Goal: Information Seeking & Learning: Learn about a topic

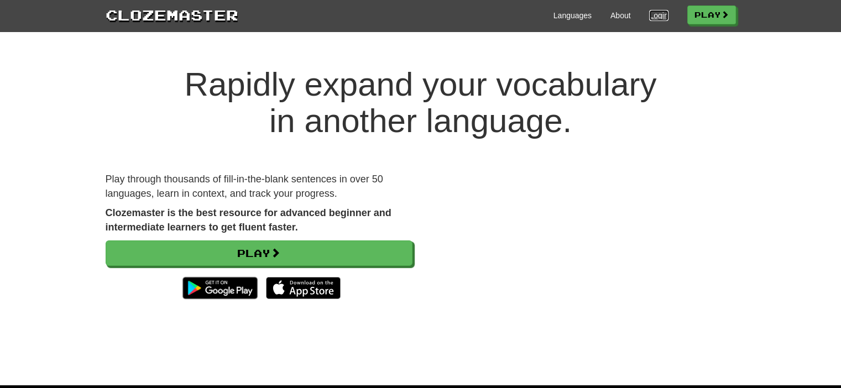
click at [651, 18] on link "Login" at bounding box center [658, 15] width 19 height 11
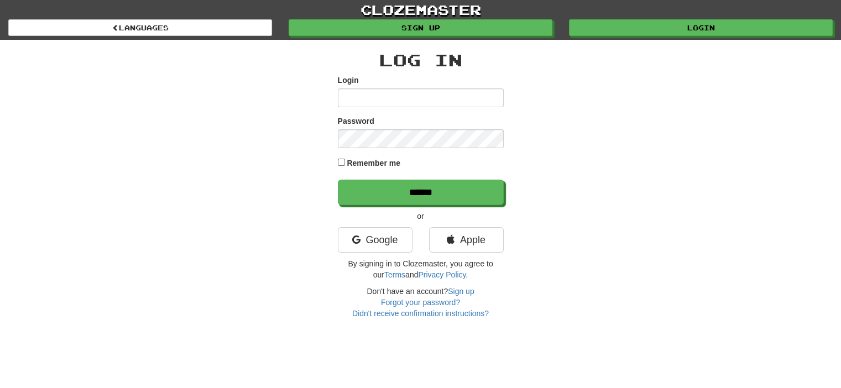
click at [380, 254] on div "Google" at bounding box center [375, 242] width 91 height 31
click at [380, 250] on link "Google" at bounding box center [375, 239] width 75 height 25
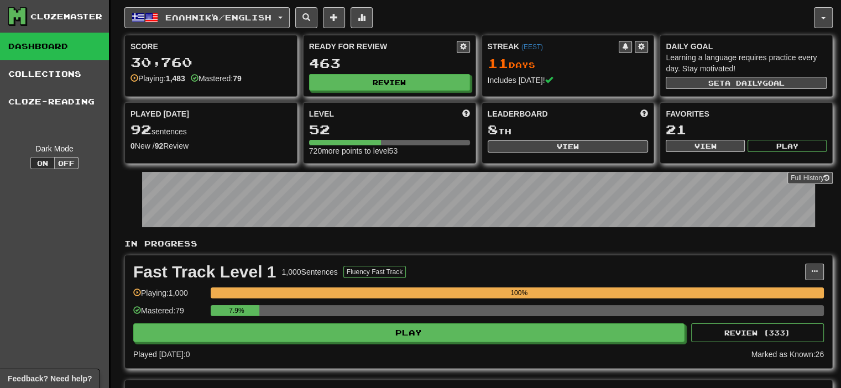
click at [346, 66] on div "463" at bounding box center [389, 63] width 161 height 14
click at [349, 76] on button "Review" at bounding box center [390, 83] width 161 height 17
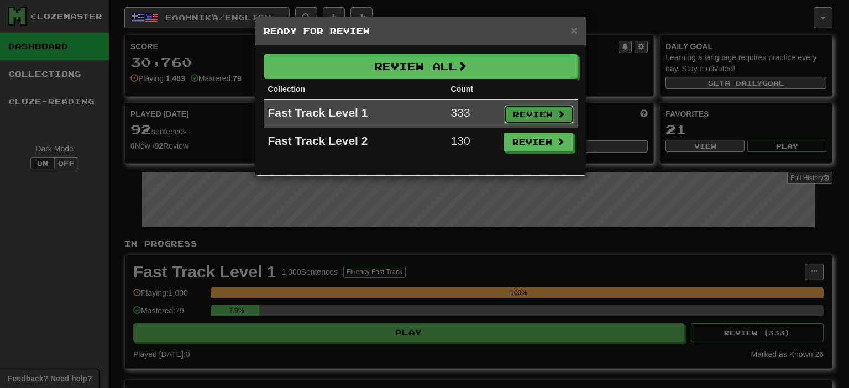
click at [522, 116] on button "Review" at bounding box center [539, 114] width 70 height 19
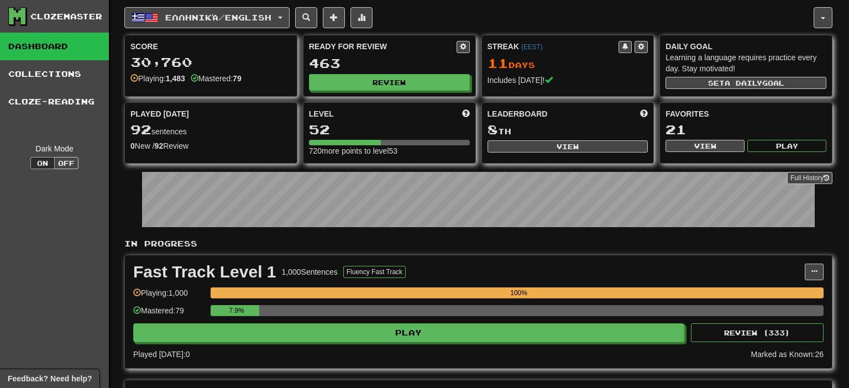
select select "**"
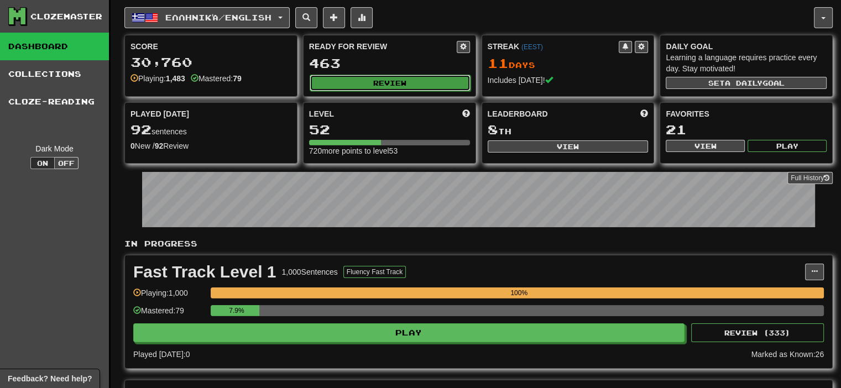
click at [414, 82] on button "Review" at bounding box center [390, 83] width 161 height 17
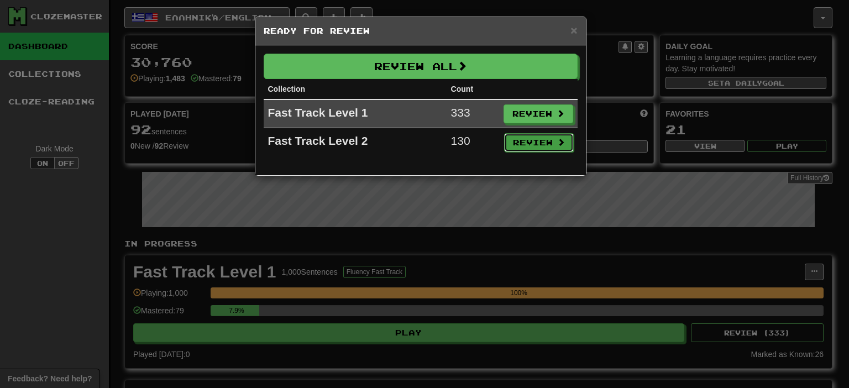
click at [533, 146] on button "Review" at bounding box center [539, 142] width 70 height 19
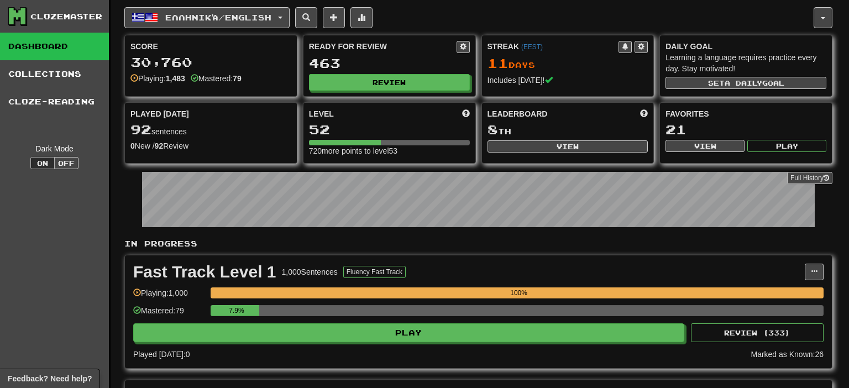
select select "**"
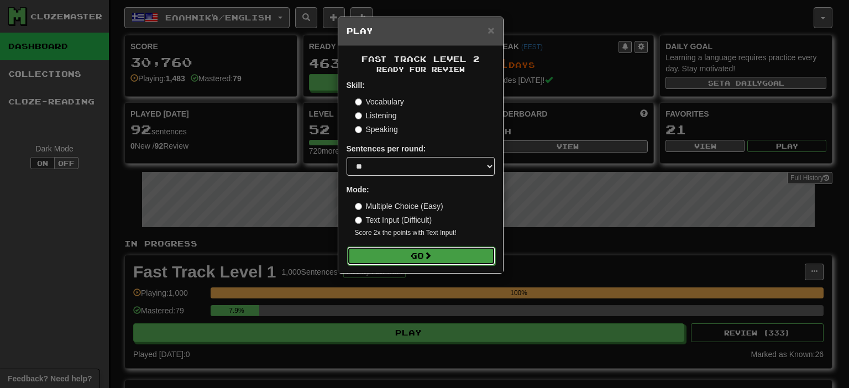
click at [417, 264] on button "Go" at bounding box center [421, 256] width 148 height 19
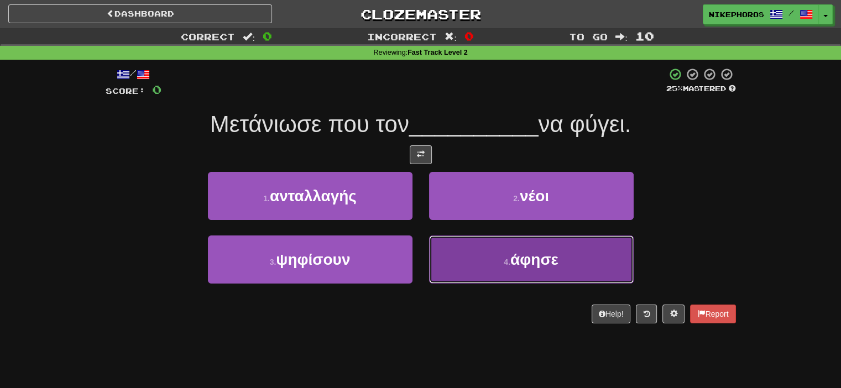
click at [558, 264] on span "άφησε" at bounding box center [534, 259] width 48 height 17
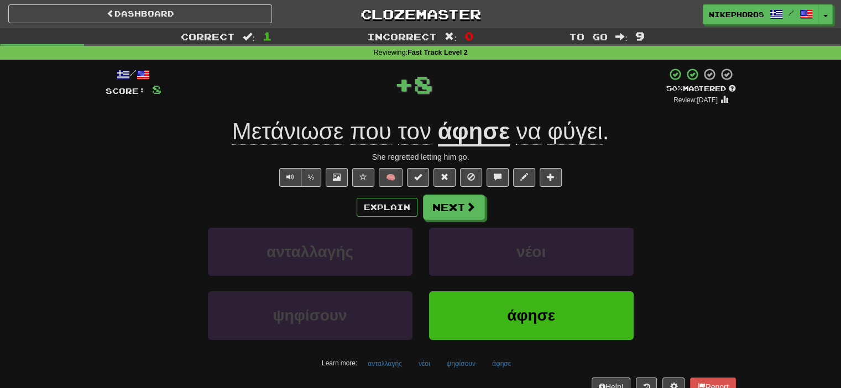
click at [497, 133] on u "άφησε" at bounding box center [474, 132] width 72 height 28
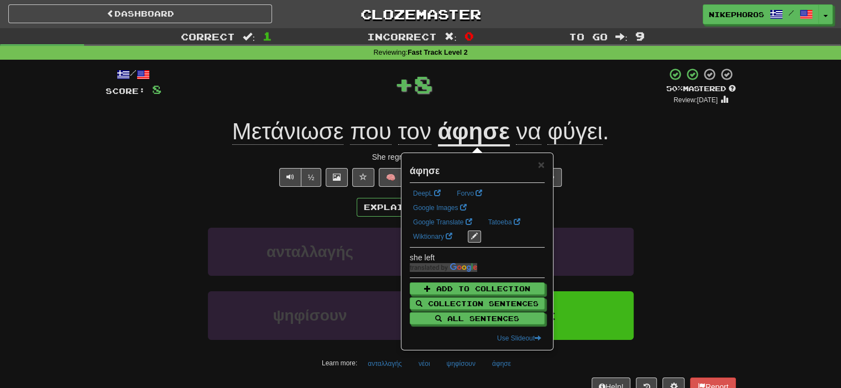
click at [689, 169] on div "½ 🧠" at bounding box center [421, 177] width 630 height 19
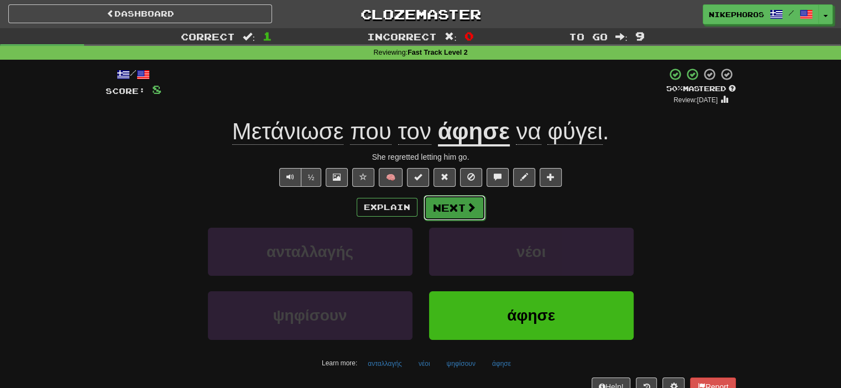
click at [456, 208] on button "Next" at bounding box center [455, 207] width 62 height 25
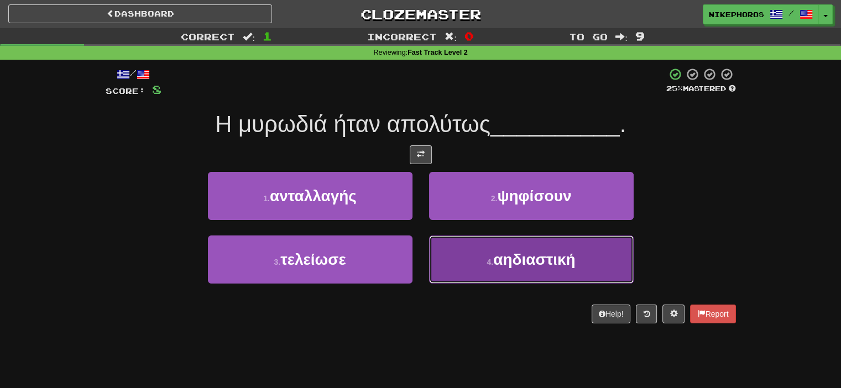
click at [462, 251] on button "4 . αηδιαστική" at bounding box center [531, 260] width 205 height 48
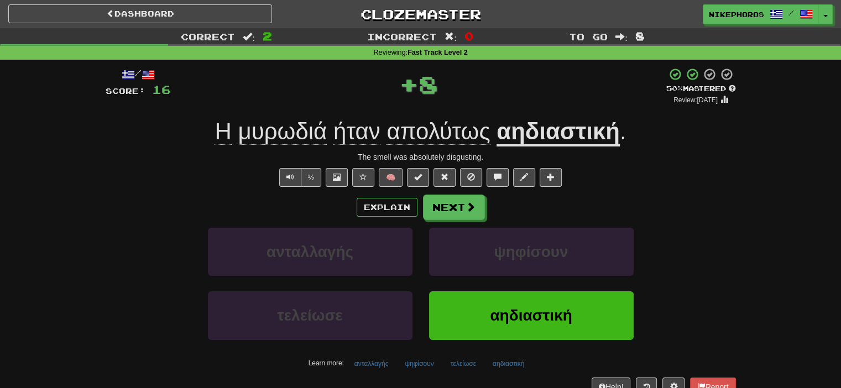
click at [579, 134] on u "αηδιαστική" at bounding box center [558, 132] width 123 height 28
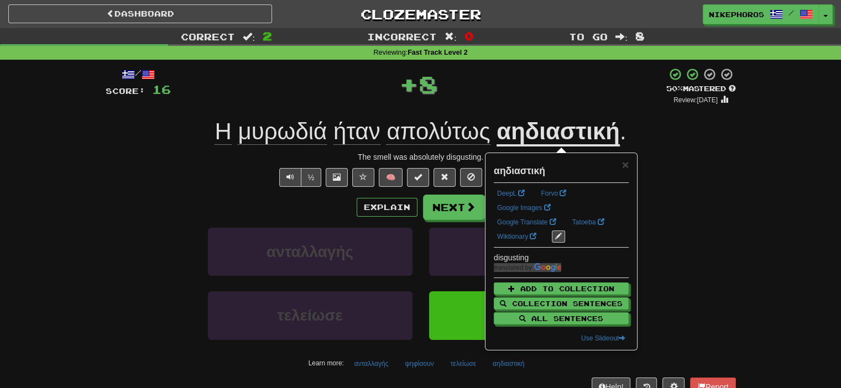
click at [702, 181] on div "½ 🧠" at bounding box center [421, 177] width 630 height 19
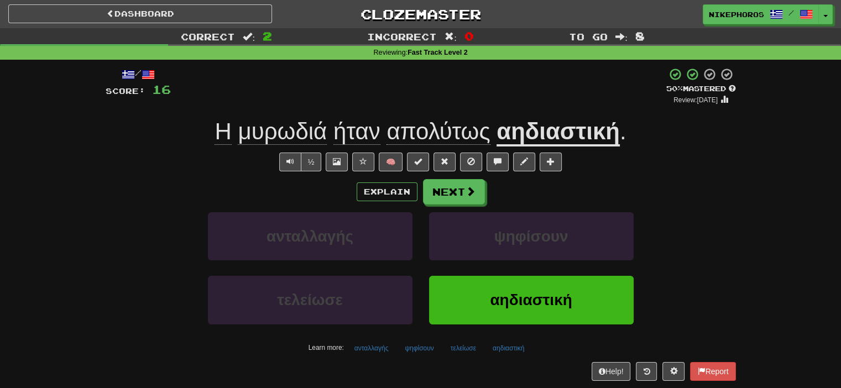
click at [306, 143] on span "μυρωδιά" at bounding box center [282, 131] width 89 height 27
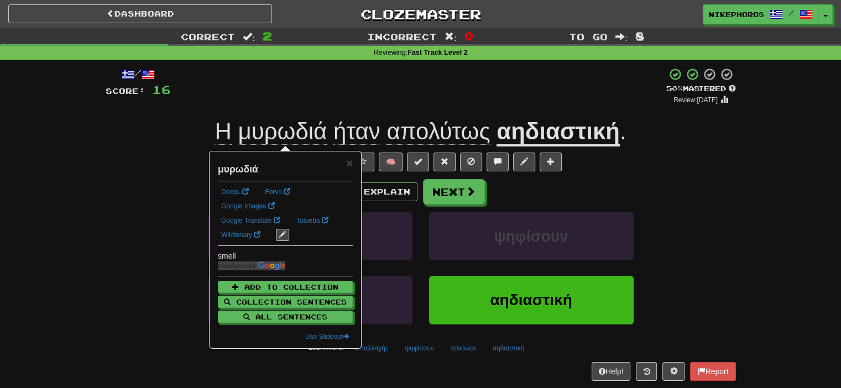
click at [238, 115] on div "/ Score: 16 + 8 50 % Mastered Review: 2025-10-02 Η μυρωδιά ήταν απολύτως αηδιασ…" at bounding box center [421, 223] width 630 height 313
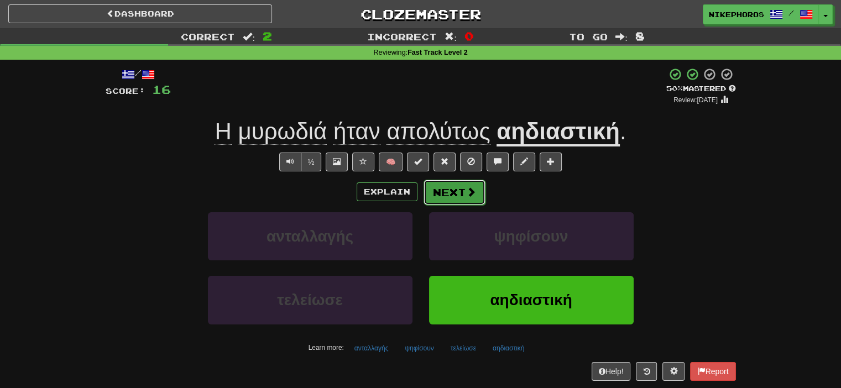
click at [444, 195] on button "Next" at bounding box center [455, 192] width 62 height 25
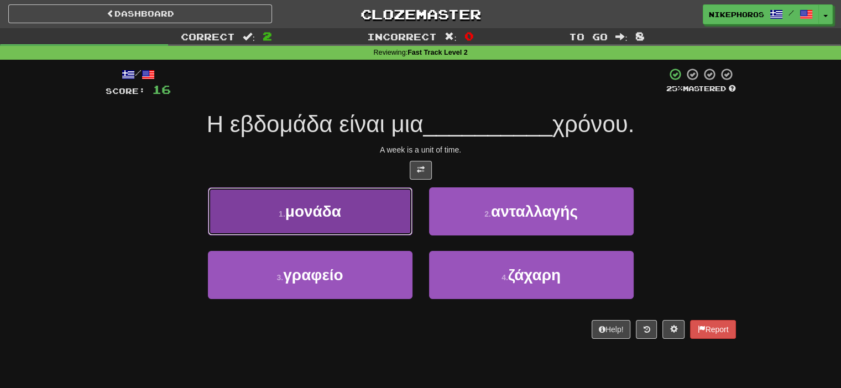
click at [353, 212] on button "1 . μονάδα" at bounding box center [310, 211] width 205 height 48
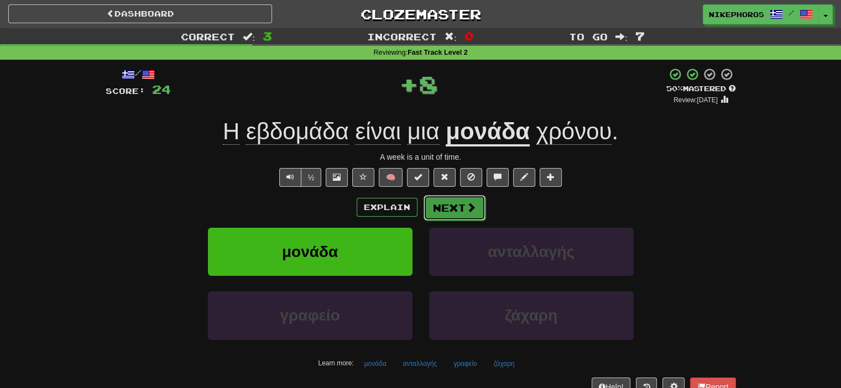
click at [469, 203] on span at bounding box center [471, 207] width 10 height 10
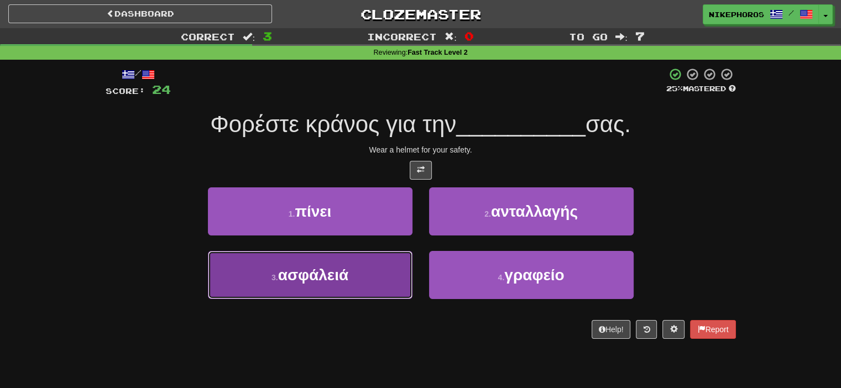
click at [340, 294] on button "3 . ασφάλειά" at bounding box center [310, 275] width 205 height 48
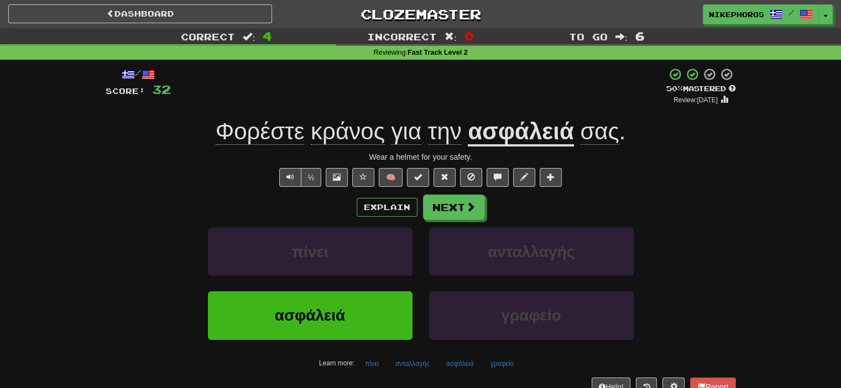
click at [264, 135] on span "Φορέστε" at bounding box center [260, 131] width 89 height 27
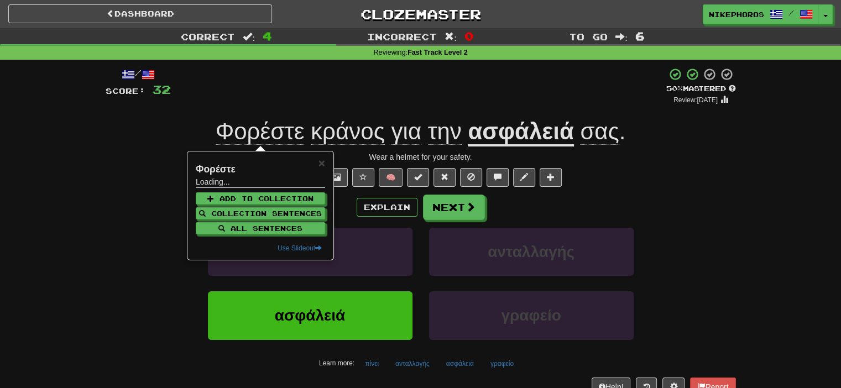
click at [321, 100] on div "+ 8" at bounding box center [418, 86] width 495 height 38
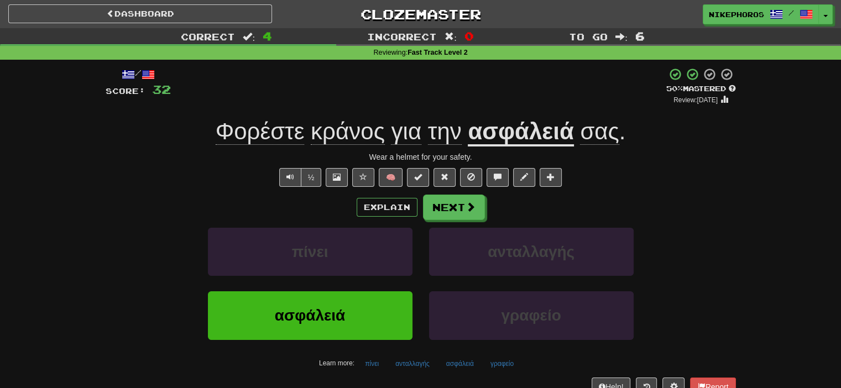
click at [355, 133] on span "κράνος" at bounding box center [348, 131] width 74 height 27
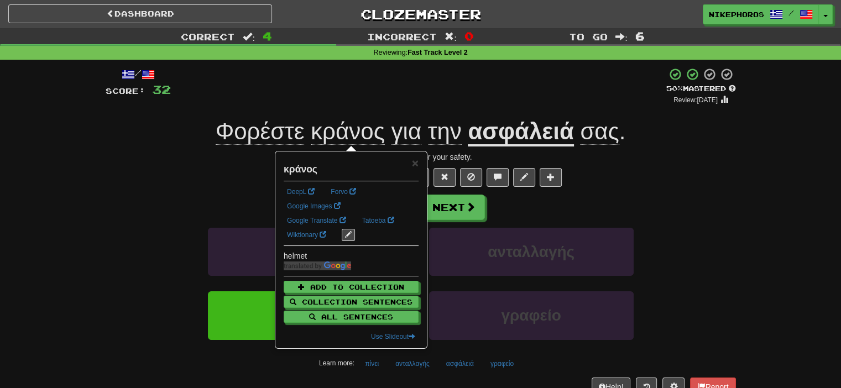
click at [431, 98] on div "+ 8" at bounding box center [418, 86] width 495 height 38
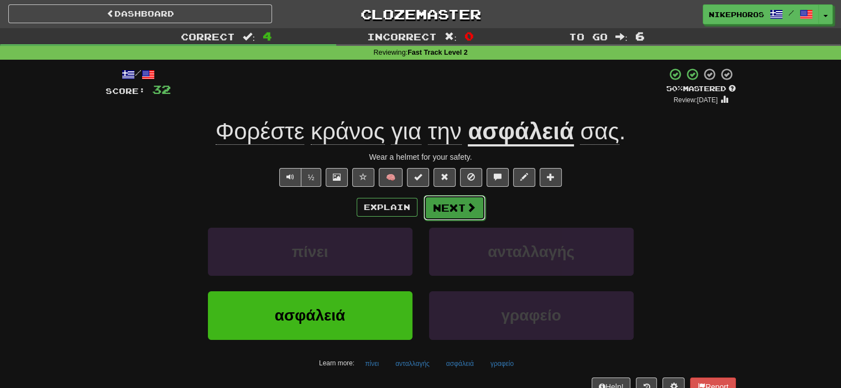
click at [445, 202] on button "Next" at bounding box center [455, 207] width 62 height 25
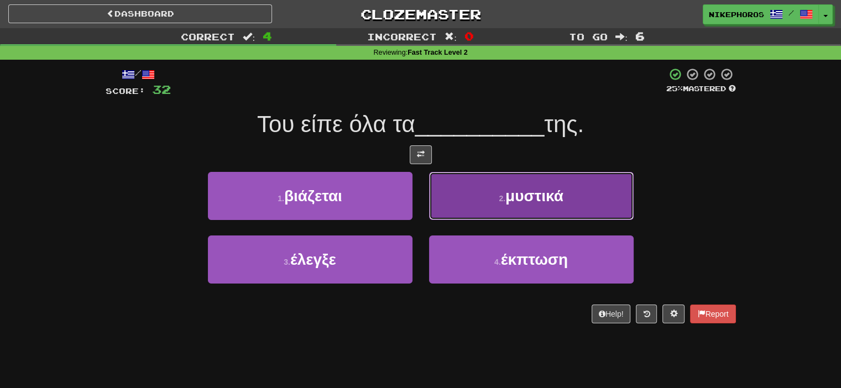
click at [484, 203] on button "2 . μυστικά" at bounding box center [531, 196] width 205 height 48
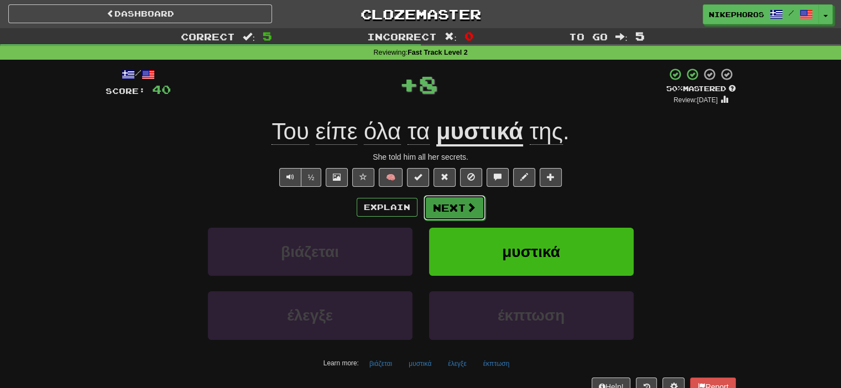
click at [453, 206] on button "Next" at bounding box center [455, 207] width 62 height 25
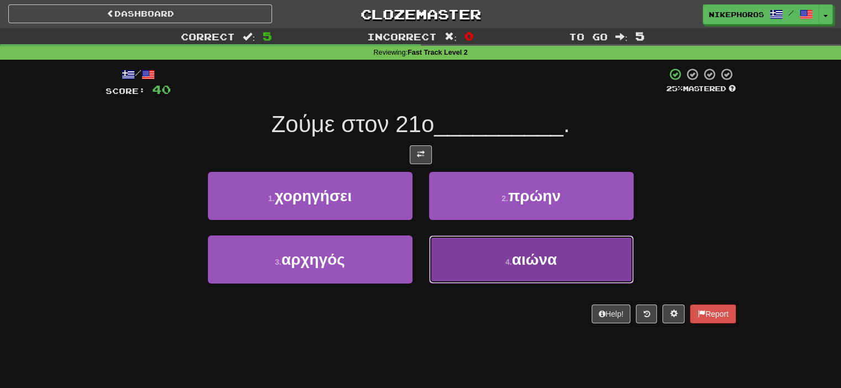
click at [540, 270] on button "4 . αιώνα" at bounding box center [531, 260] width 205 height 48
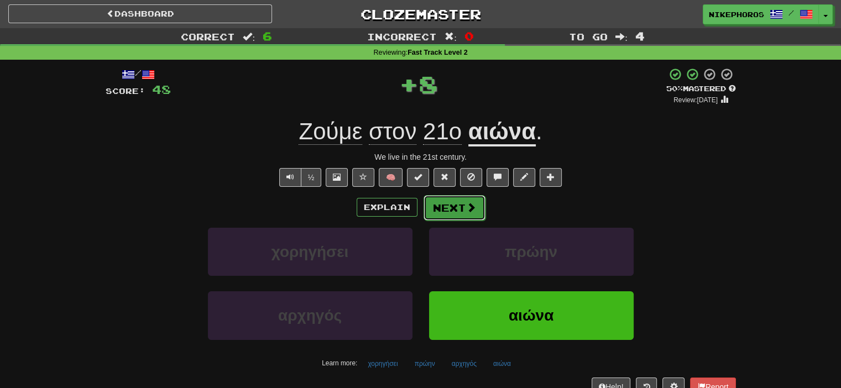
click at [451, 200] on button "Next" at bounding box center [455, 207] width 62 height 25
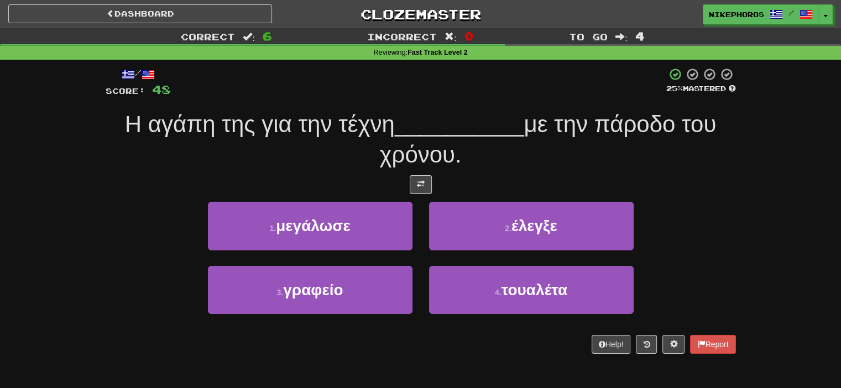
click at [417, 169] on div "Η αγάπη της για την τέχνη __________ με την πάροδο του χρόνου." at bounding box center [421, 139] width 630 height 60
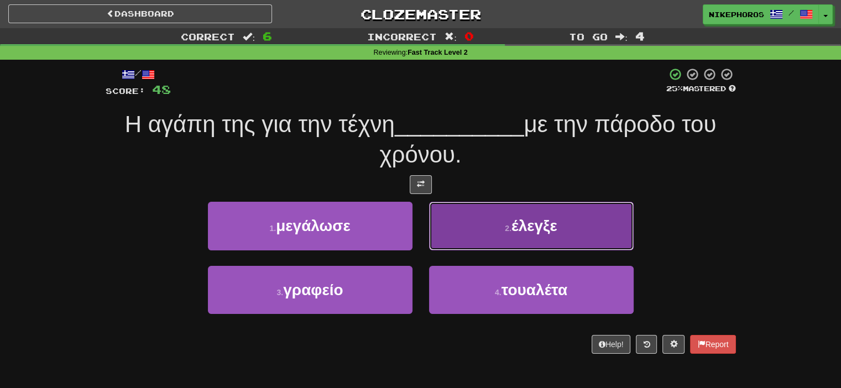
click at [514, 217] on span "έλεγξε" at bounding box center [534, 225] width 46 height 17
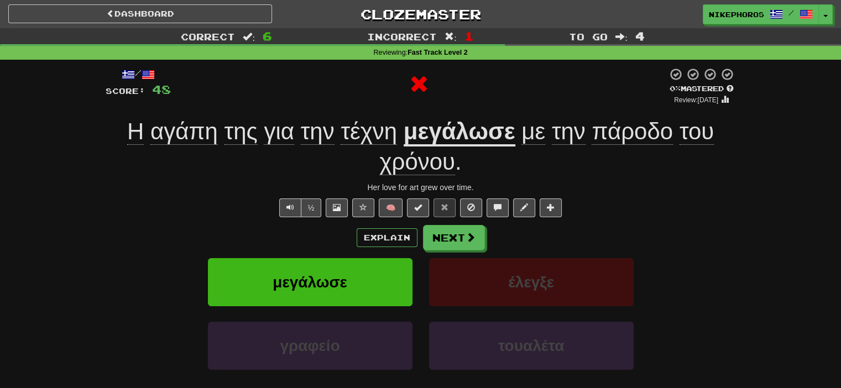
click at [463, 127] on u "μεγάλωσε" at bounding box center [460, 132] width 112 height 28
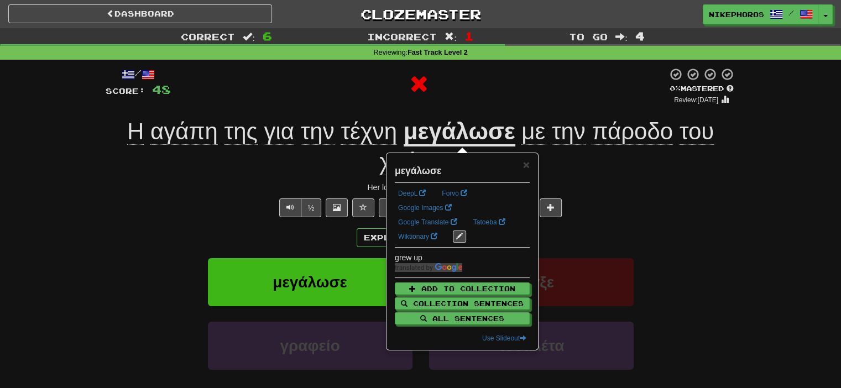
click at [504, 104] on div at bounding box center [419, 86] width 497 height 38
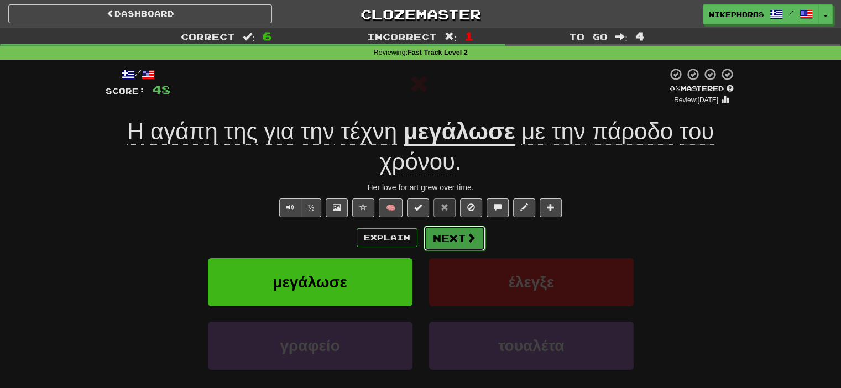
click at [443, 228] on button "Next" at bounding box center [455, 238] width 62 height 25
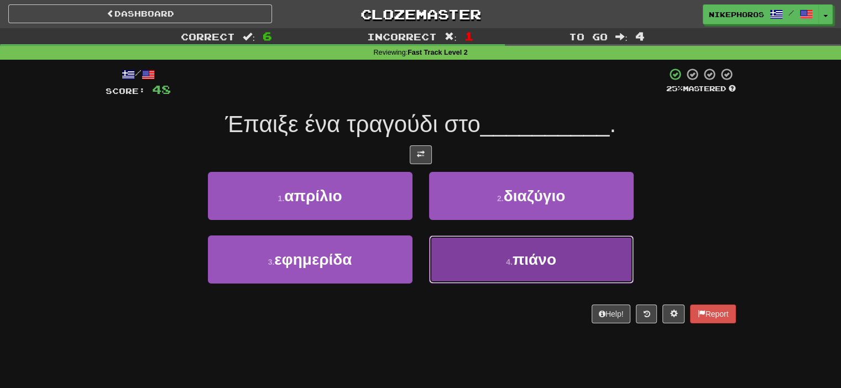
click at [502, 274] on button "4 . πιάνο" at bounding box center [531, 260] width 205 height 48
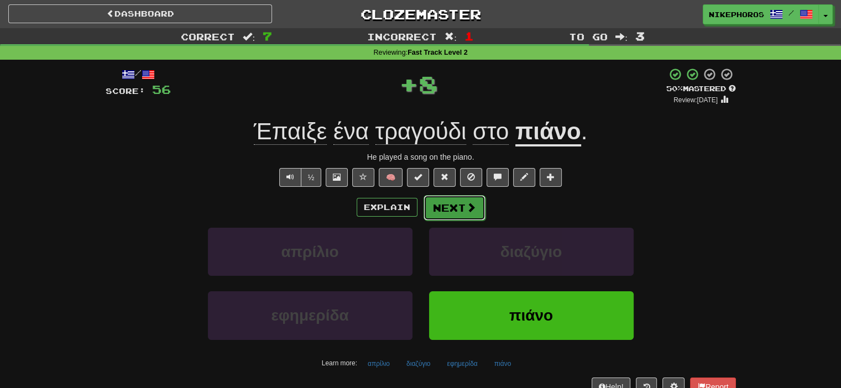
click at [455, 201] on button "Next" at bounding box center [455, 207] width 62 height 25
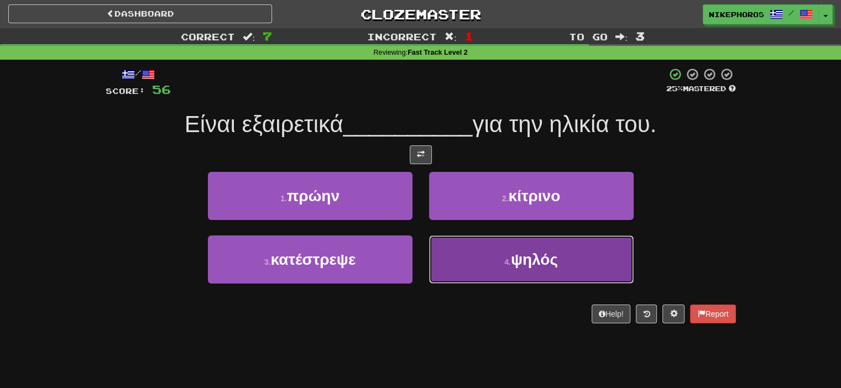
click at [482, 266] on button "4 . ψηλός" at bounding box center [531, 260] width 205 height 48
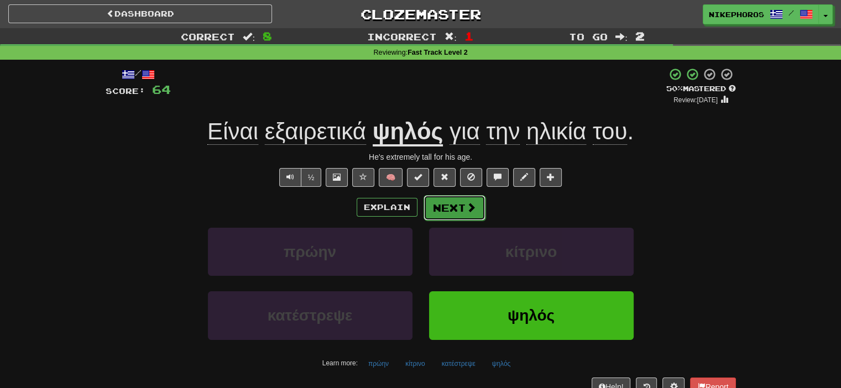
click at [433, 218] on button "Next" at bounding box center [455, 207] width 62 height 25
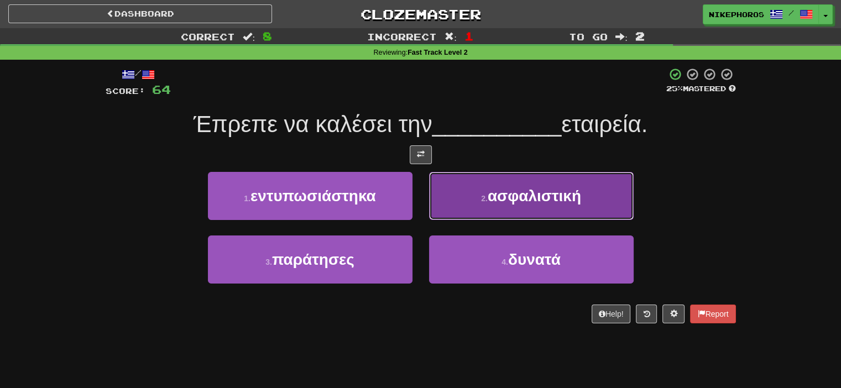
click at [513, 196] on span "ασφαλιστική" at bounding box center [534, 195] width 93 height 17
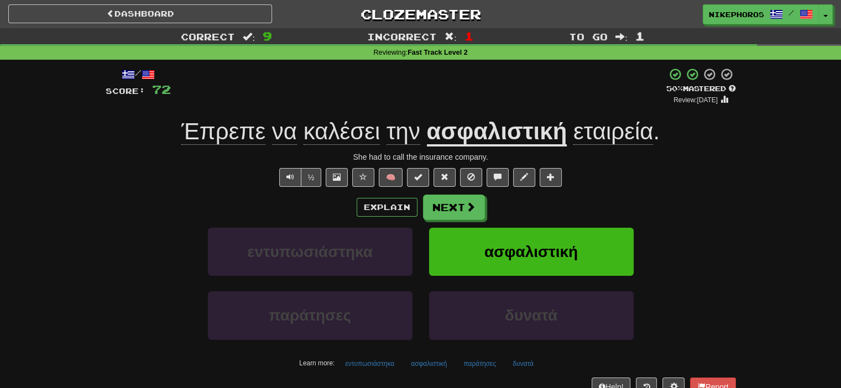
click at [254, 143] on span "Έπρεπε" at bounding box center [223, 131] width 84 height 27
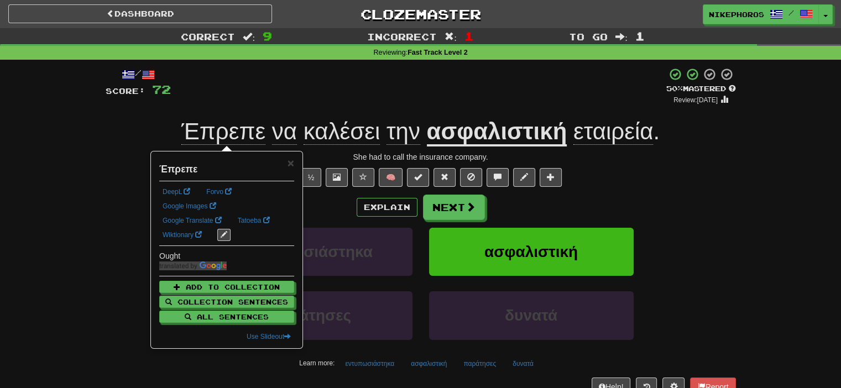
click at [280, 88] on div "+ 8" at bounding box center [418, 86] width 495 height 38
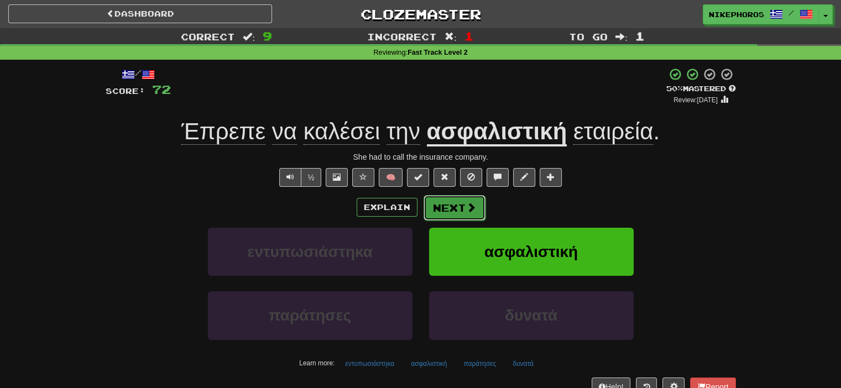
click at [450, 207] on button "Next" at bounding box center [455, 207] width 62 height 25
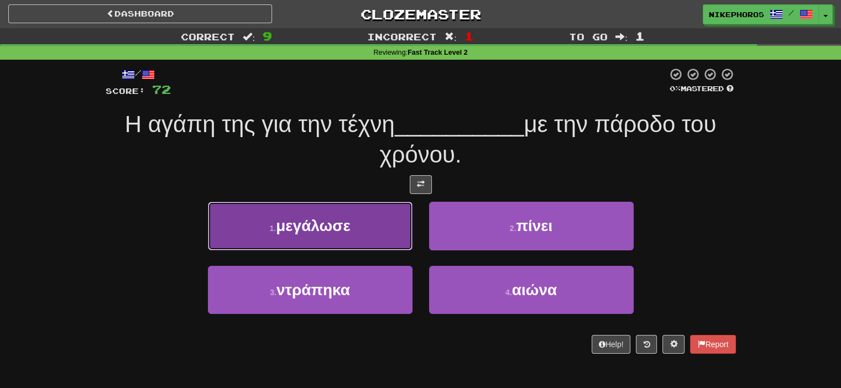
click at [364, 246] on button "1 . μεγάλωσε" at bounding box center [310, 226] width 205 height 48
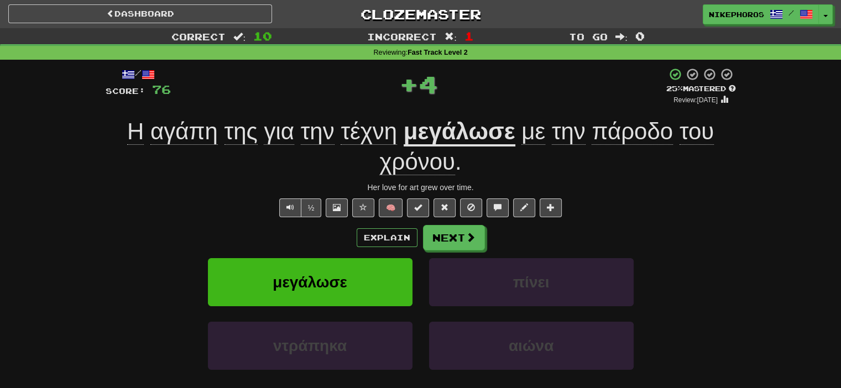
click at [615, 139] on span "πάροδο" at bounding box center [632, 131] width 81 height 27
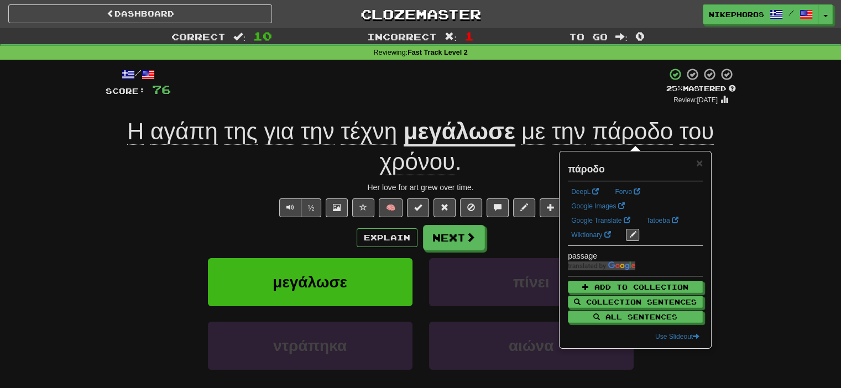
click at [717, 164] on div "Η αγάπη της για την τέχνη μεγάλωσε με την πάροδο του χρόνου ." at bounding box center [421, 147] width 630 height 60
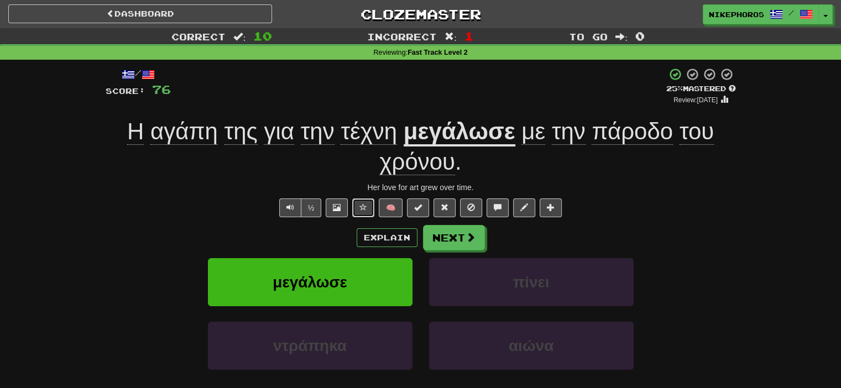
click at [363, 211] on span at bounding box center [363, 207] width 8 height 8
click at [482, 82] on div "+ 4" at bounding box center [418, 86] width 495 height 38
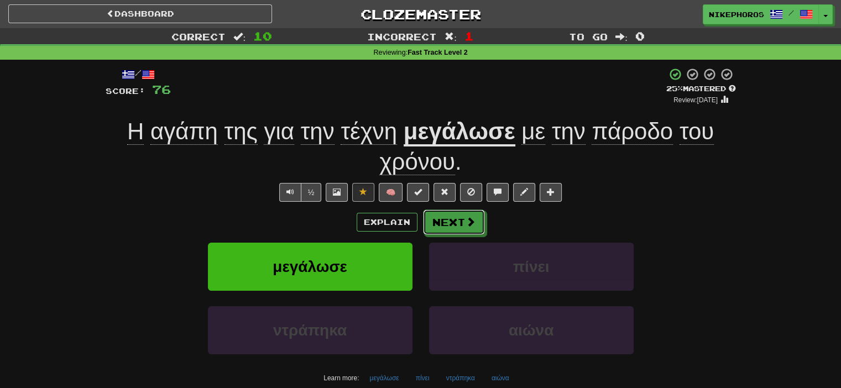
click at [451, 222] on button "Next" at bounding box center [454, 222] width 62 height 25
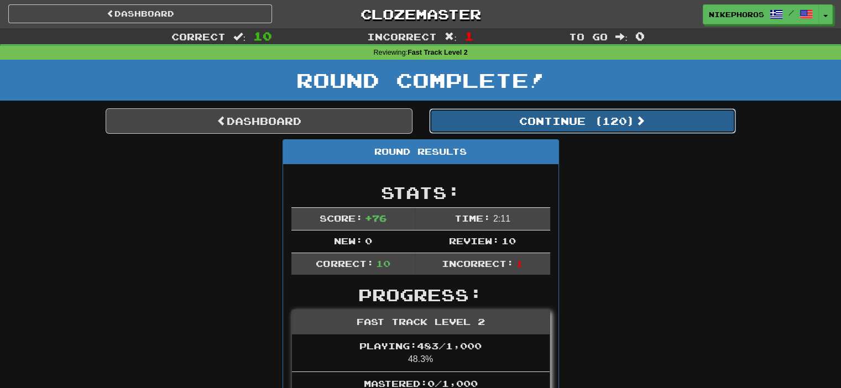
click at [515, 122] on button "Continue ( 120 )" at bounding box center [582, 120] width 307 height 25
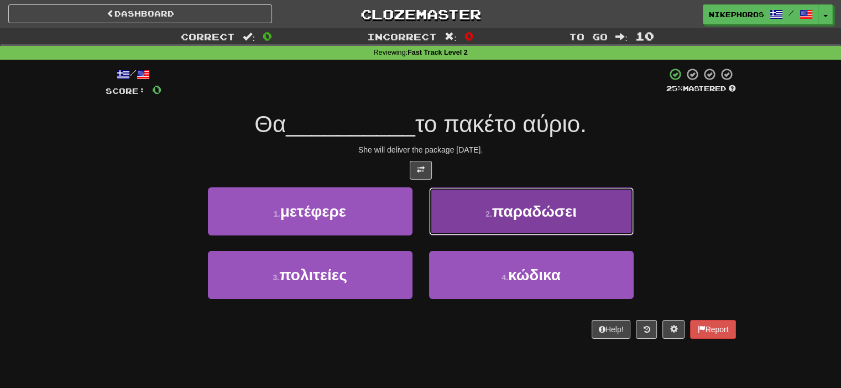
click at [549, 197] on button "2 . παραδώσει" at bounding box center [531, 211] width 205 height 48
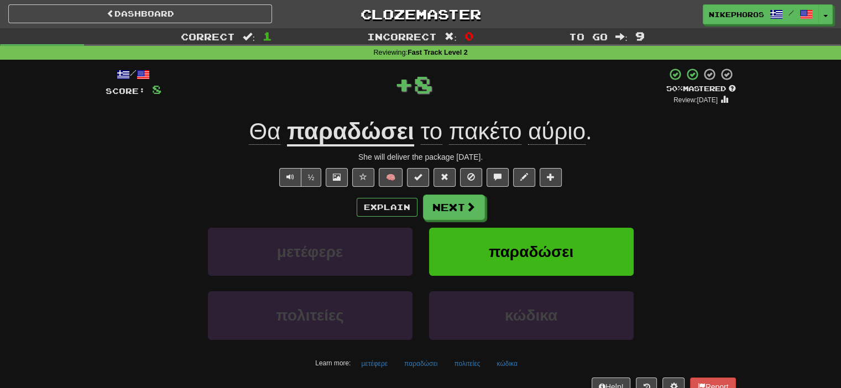
click at [377, 136] on u "παραδώσει" at bounding box center [350, 132] width 127 height 28
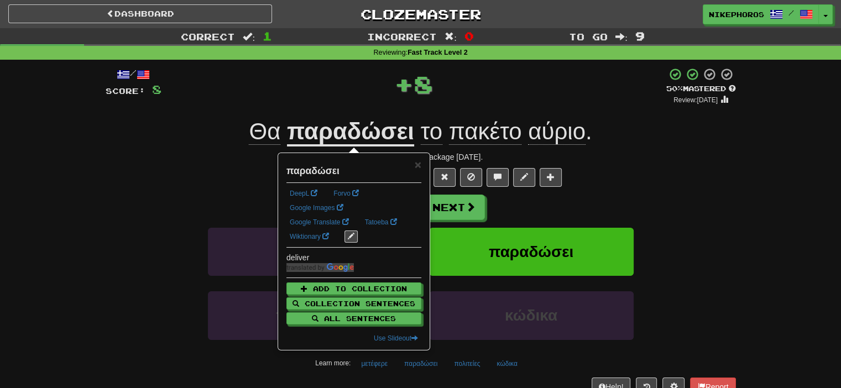
click at [279, 79] on div "+ 8" at bounding box center [413, 83] width 505 height 33
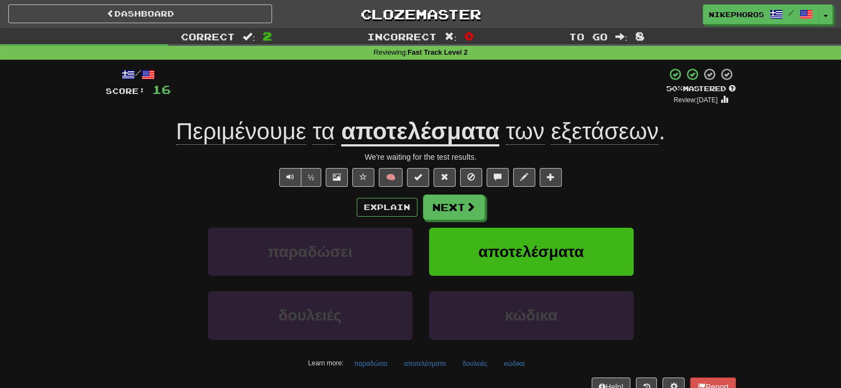
click at [265, 135] on span "Περιμένουμε" at bounding box center [241, 131] width 130 height 27
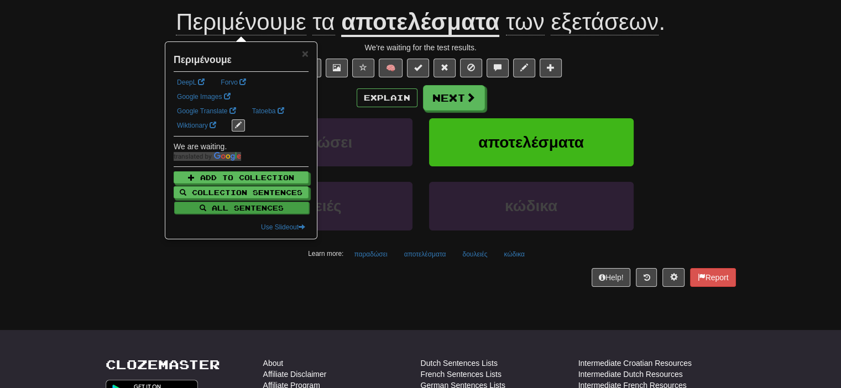
scroll to position [111, 0]
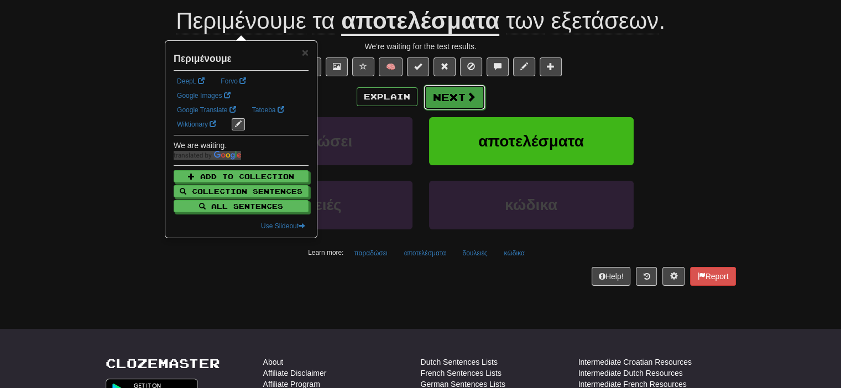
click at [459, 101] on button "Next" at bounding box center [455, 97] width 62 height 25
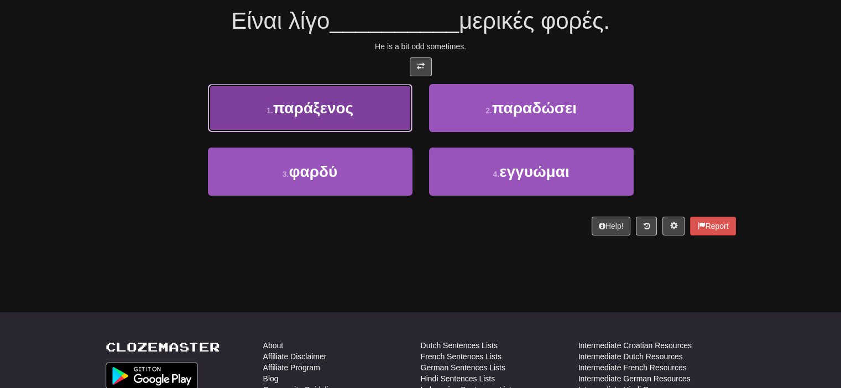
click at [330, 117] on button "1 . παράξενος" at bounding box center [310, 108] width 205 height 48
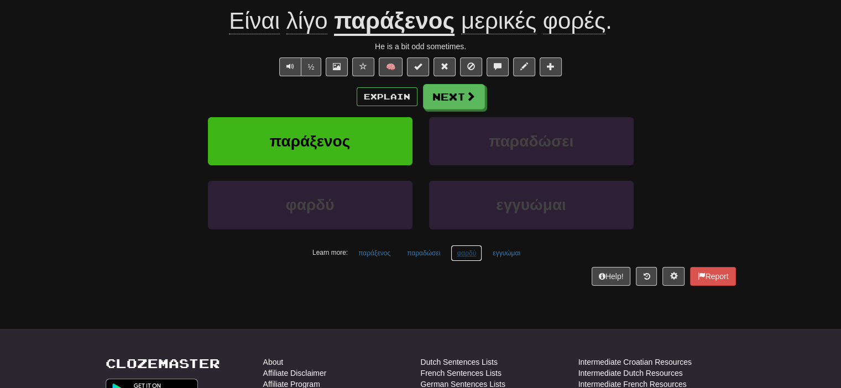
click at [472, 254] on button "φαρδύ" at bounding box center [467, 253] width 32 height 17
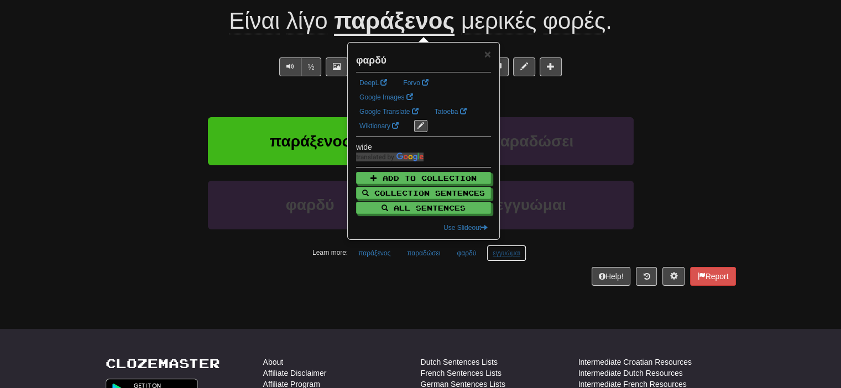
click at [511, 253] on button "εγγυώμαι" at bounding box center [507, 253] width 40 height 17
click at [715, 174] on div "παράξενος παραδώσει" at bounding box center [421, 149] width 664 height 64
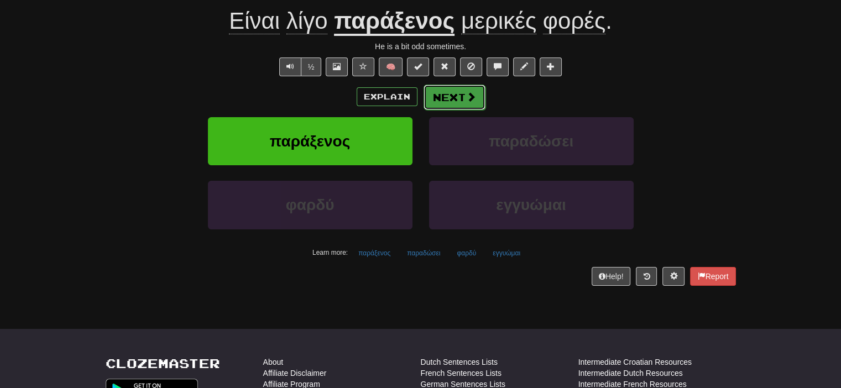
click at [457, 85] on button "Next" at bounding box center [455, 97] width 62 height 25
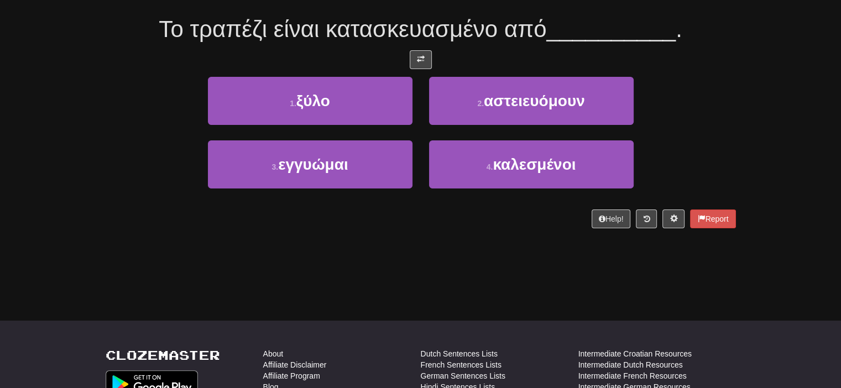
scroll to position [0, 0]
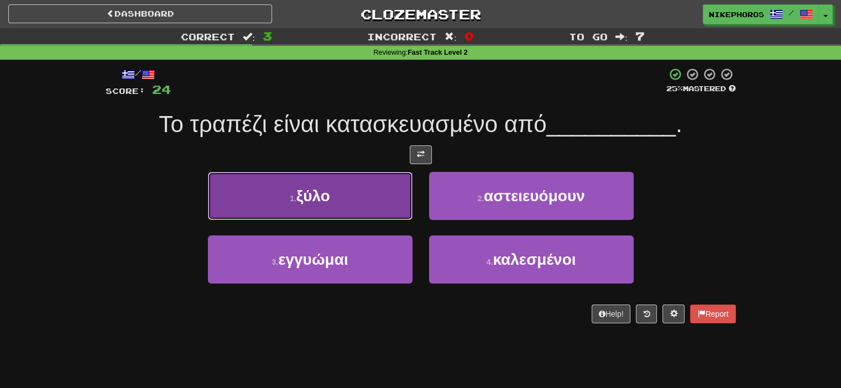
click at [341, 200] on button "1 . ξύλο" at bounding box center [310, 196] width 205 height 48
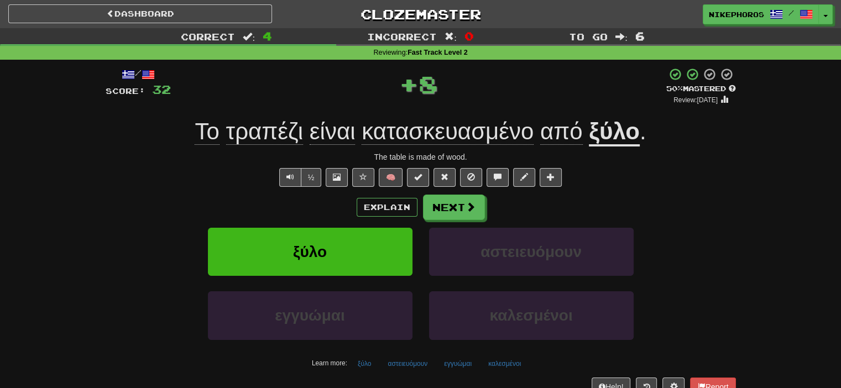
click at [467, 133] on span "κατασκευασμένο" at bounding box center [448, 131] width 172 height 27
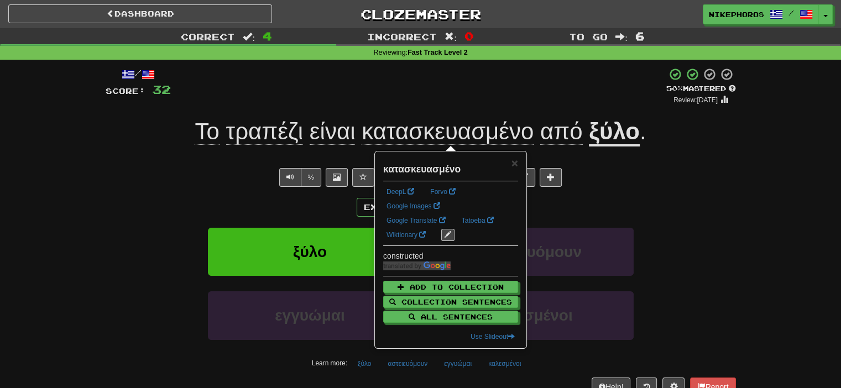
click at [741, 262] on div "/ Score: 32 + 8 50 % Mastered Review: 2025-10-02 Το τραπέζι είναι κατασκευασμέν…" at bounding box center [420, 236] width 647 height 352
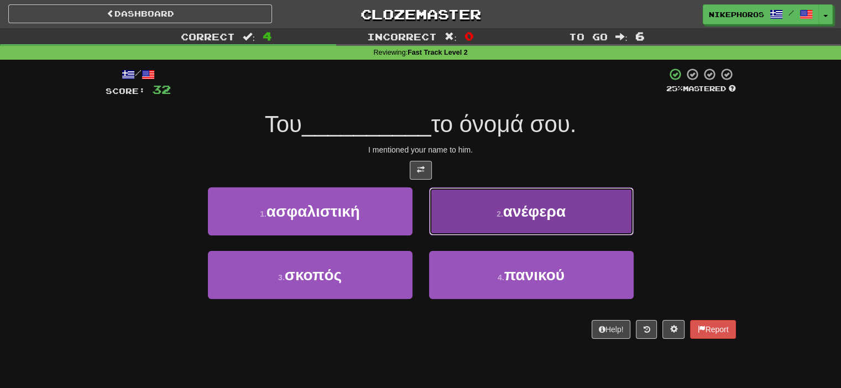
click at [551, 201] on button "2 . ανέφερα" at bounding box center [531, 211] width 205 height 48
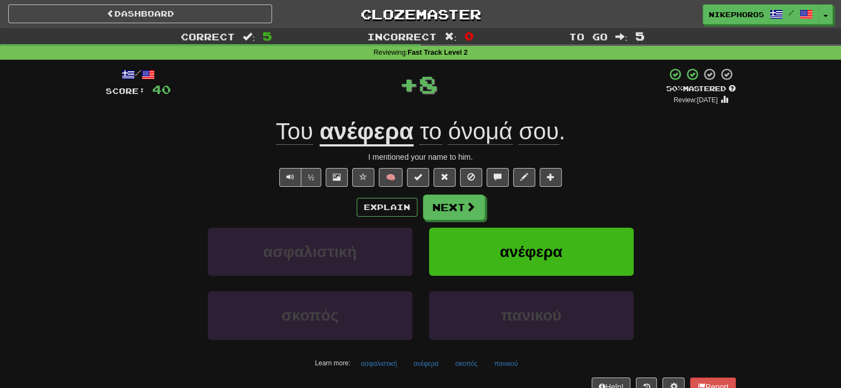
click at [388, 139] on u "ανέφερα" at bounding box center [367, 132] width 94 height 28
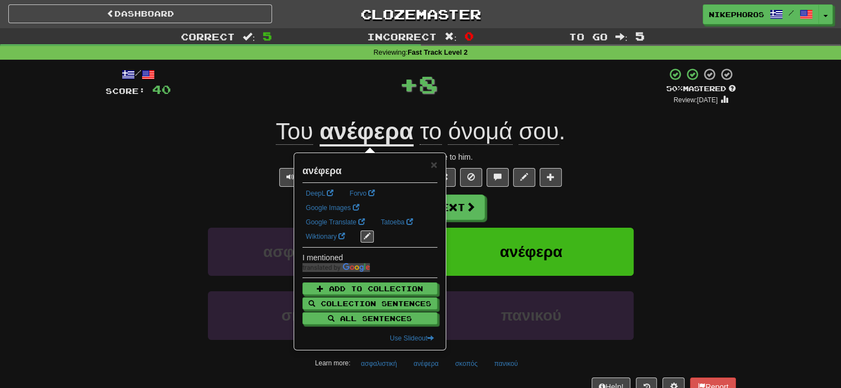
drag, startPoint x: 739, startPoint y: 191, endPoint x: 739, endPoint y: 182, distance: 8.3
click at [739, 182] on div "/ Score: 40 + 8 50 % Mastered Review: 2025-10-02 Του ανέφερα το όνομά σου . I m…" at bounding box center [420, 236] width 647 height 352
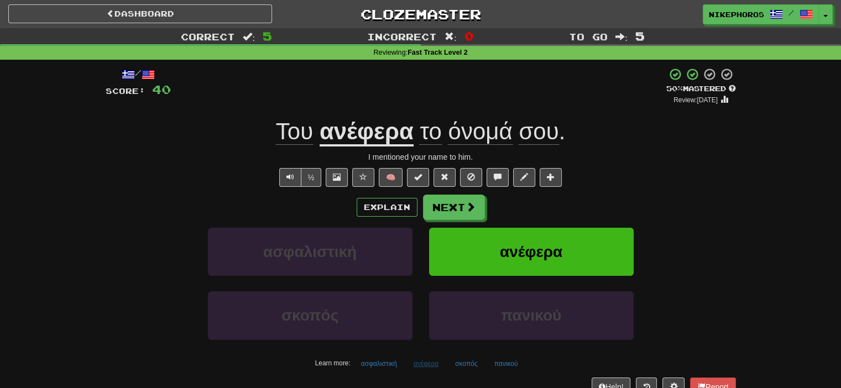
scroll to position [55, 0]
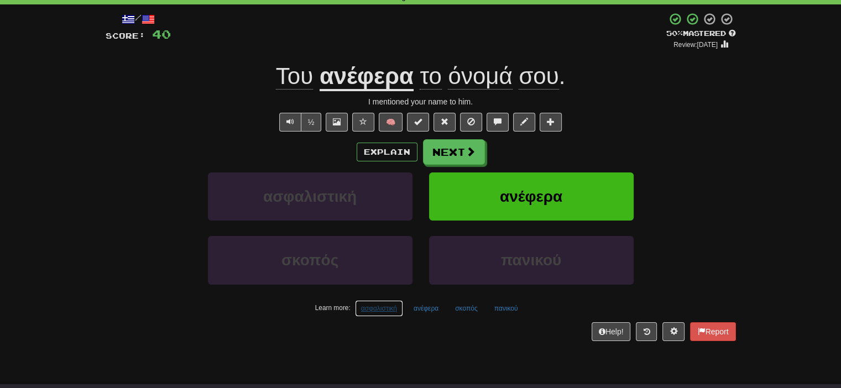
click at [383, 306] on div "/ Score: 40 + 8 50 % Mastered Review: 2025-10-02 Του ανέφερα το όνομά σου . I m…" at bounding box center [421, 176] width 630 height 328
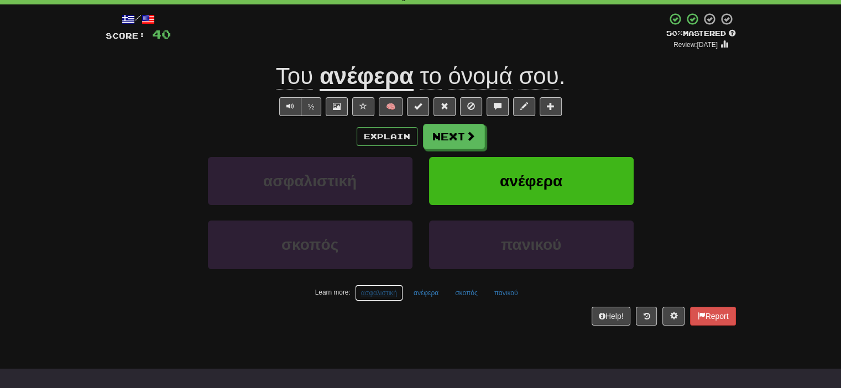
click at [385, 294] on button "ασφαλιστική" at bounding box center [379, 293] width 48 height 17
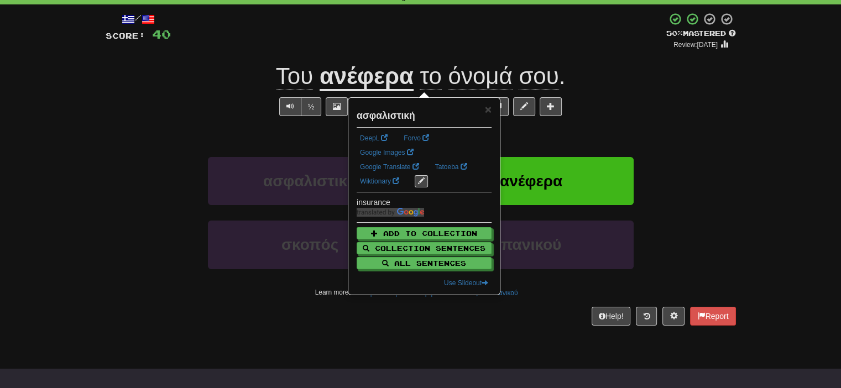
click at [366, 341] on body "Dashboard Clozemaster Nikephoros / Toggle Dropdown Dashboard Leaderboard Activi…" at bounding box center [420, 339] width 841 height 789
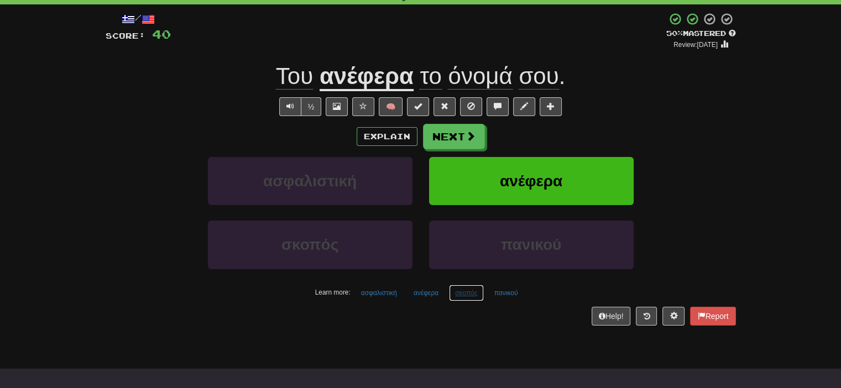
click at [464, 297] on button "σκοπός" at bounding box center [466, 293] width 35 height 17
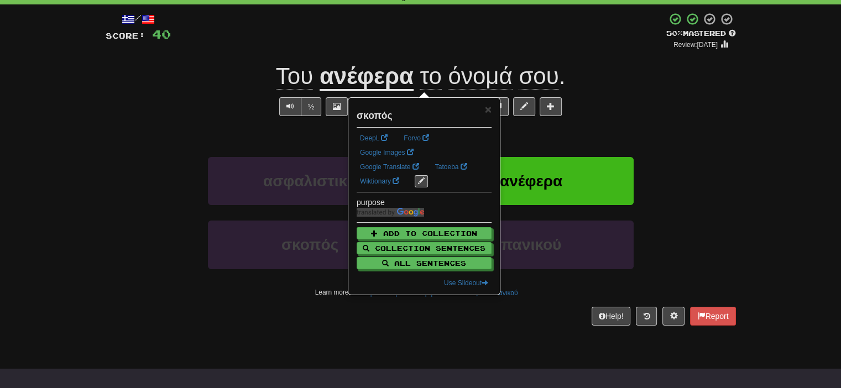
click at [479, 358] on body "Dashboard Clozemaster Nikephoros / Toggle Dropdown Dashboard Leaderboard Activi…" at bounding box center [420, 339] width 841 height 789
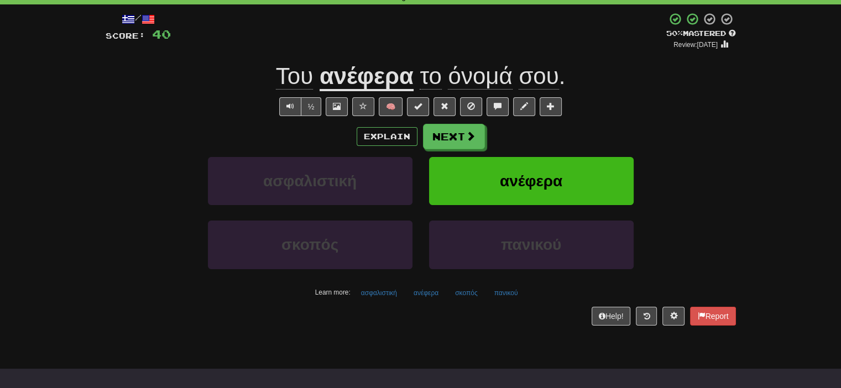
click at [510, 304] on div "/ Score: 40 + 8 50 % Mastered Review: 2025-10-02 Του ανέφερα το όνομά σου . ½ 🧠…" at bounding box center [421, 168] width 630 height 313
click at [511, 299] on button "πανικού" at bounding box center [506, 293] width 36 height 17
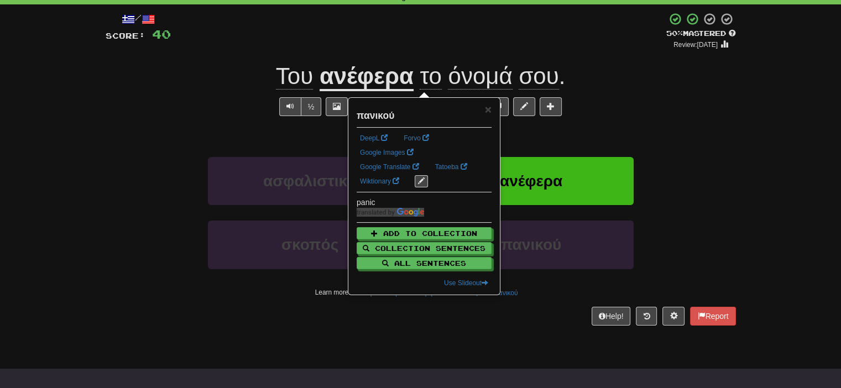
click at [500, 332] on div "/ Score: 40 + 8 50 % Mastered Review: 2025-10-02 Του ανέφερα το όνομά σου . ½ 🧠…" at bounding box center [421, 172] width 630 height 336
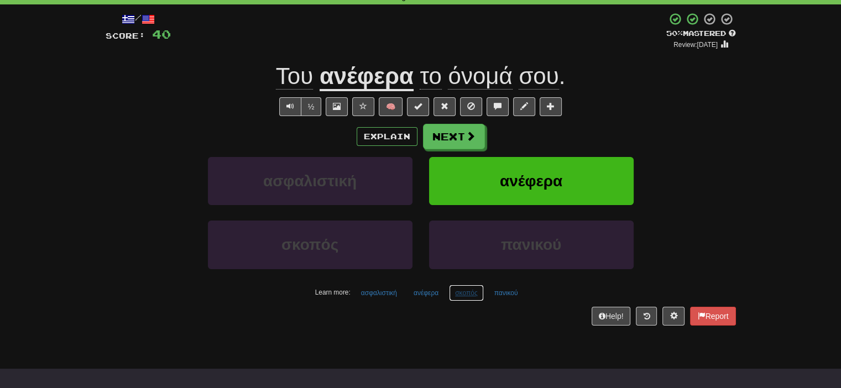
click at [469, 293] on button "σκοπός" at bounding box center [466, 293] width 35 height 17
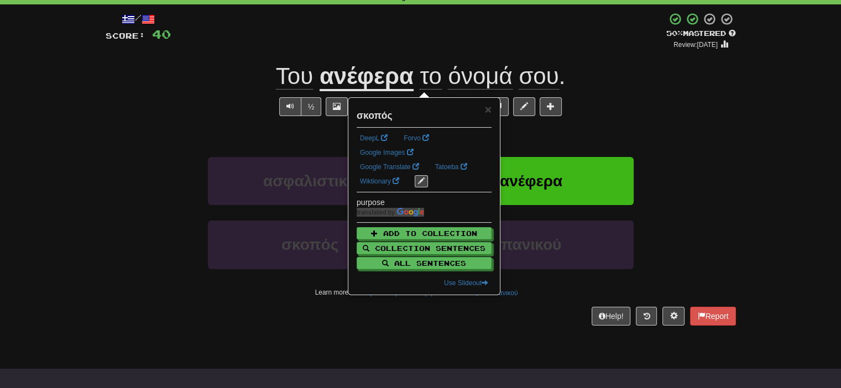
click at [492, 343] on body "Dashboard Clozemaster Nikephoros / Toggle Dropdown Dashboard Leaderboard Activi…" at bounding box center [420, 339] width 841 height 789
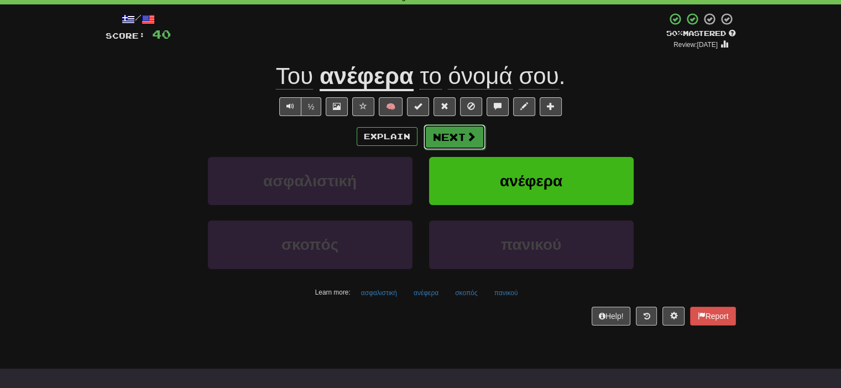
click at [436, 142] on button "Next" at bounding box center [455, 136] width 62 height 25
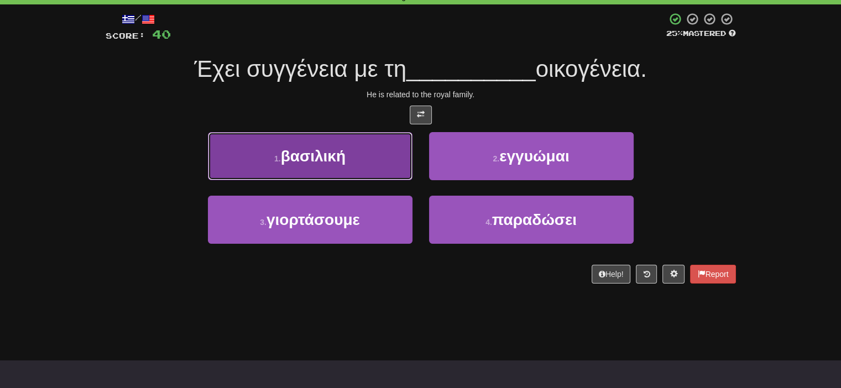
click at [329, 149] on span "βασιλική" at bounding box center [313, 156] width 65 height 17
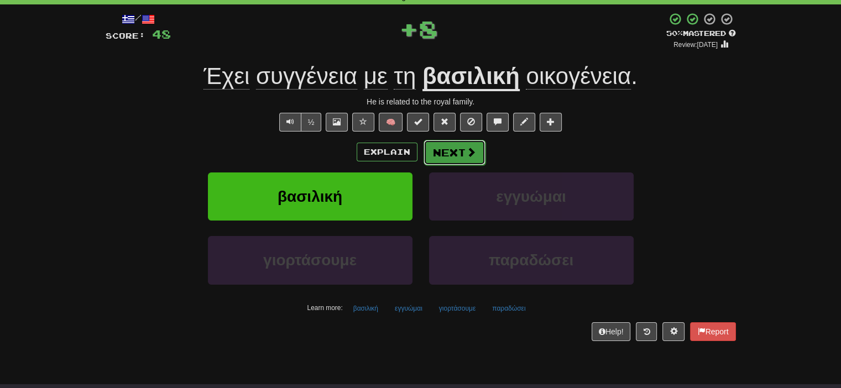
click at [458, 158] on button "Next" at bounding box center [455, 152] width 62 height 25
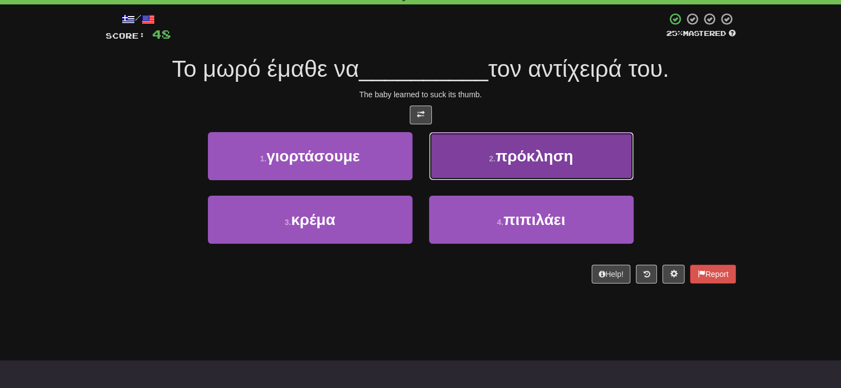
click at [545, 162] on span "πρόκληση" at bounding box center [533, 156] width 77 height 17
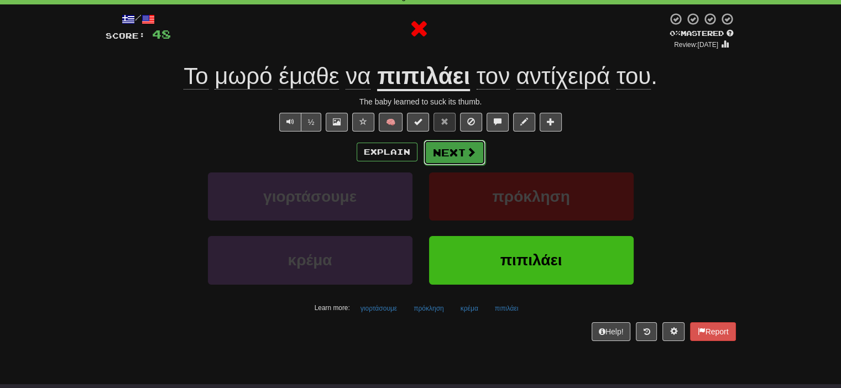
click at [472, 153] on span at bounding box center [471, 152] width 10 height 10
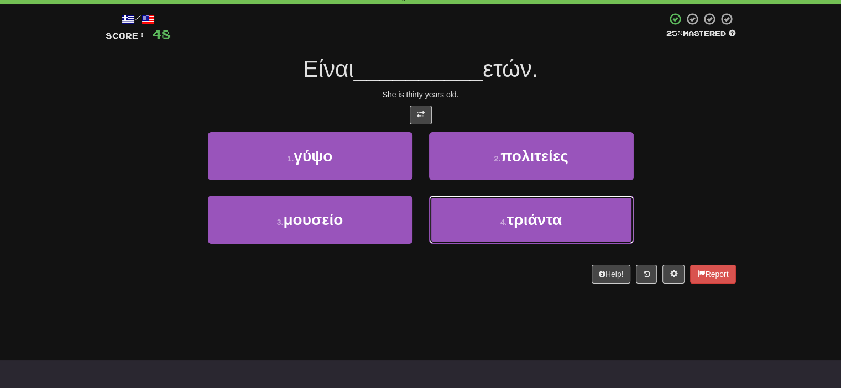
click at [515, 224] on span "τριάντα" at bounding box center [534, 219] width 55 height 17
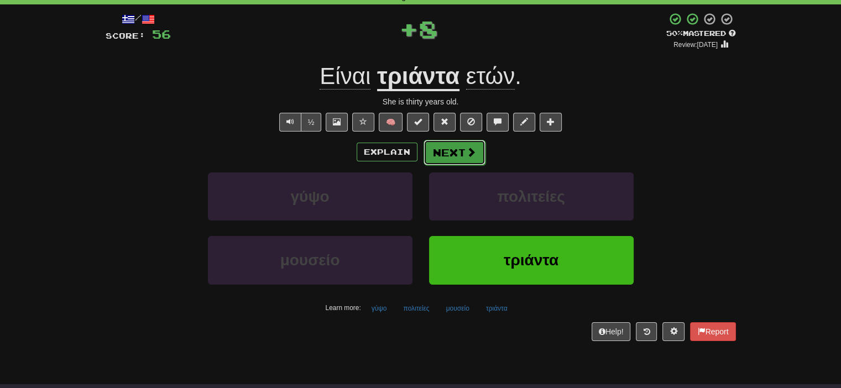
click at [474, 149] on span at bounding box center [471, 152] width 10 height 10
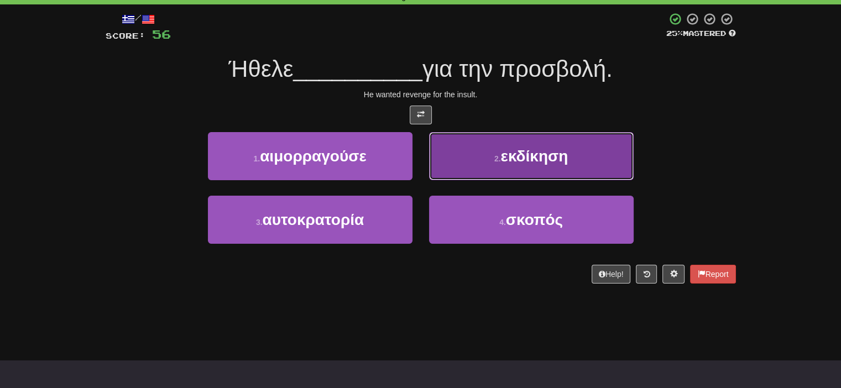
click at [499, 153] on button "2 . εκδίκηση" at bounding box center [531, 156] width 205 height 48
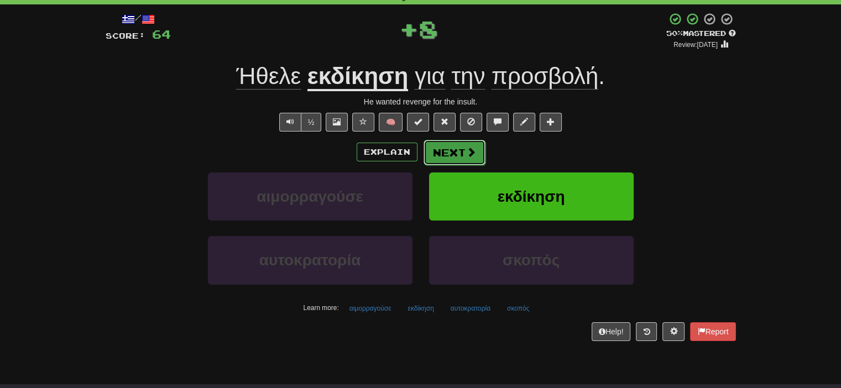
click at [438, 154] on button "Next" at bounding box center [455, 152] width 62 height 25
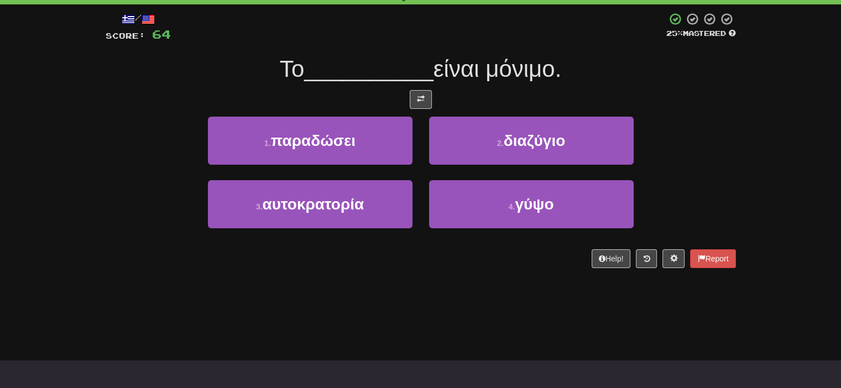
click at [656, 263] on div "Help! Report" at bounding box center [421, 258] width 630 height 19
click at [645, 262] on button at bounding box center [646, 258] width 21 height 19
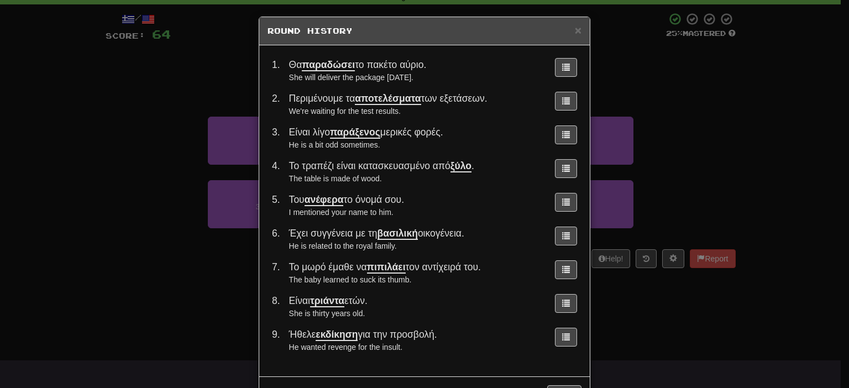
click at [661, 200] on div "× Round History 1 . Θα παραδώσει το πακέτο αύριο. She will deliver the package …" at bounding box center [424, 194] width 849 height 388
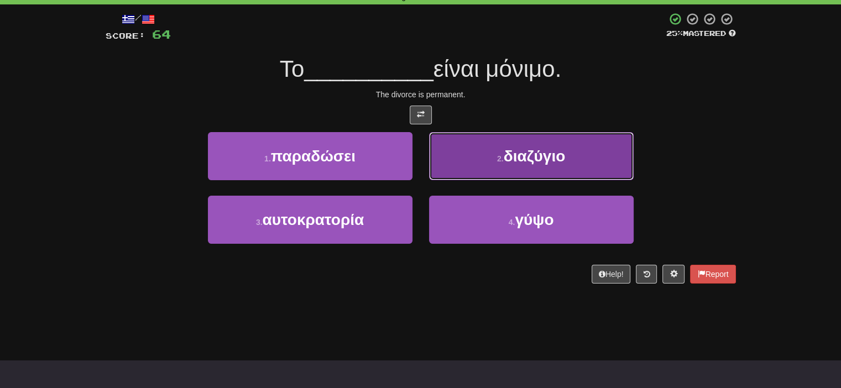
click at [583, 165] on button "2 . διαζύγιο" at bounding box center [531, 156] width 205 height 48
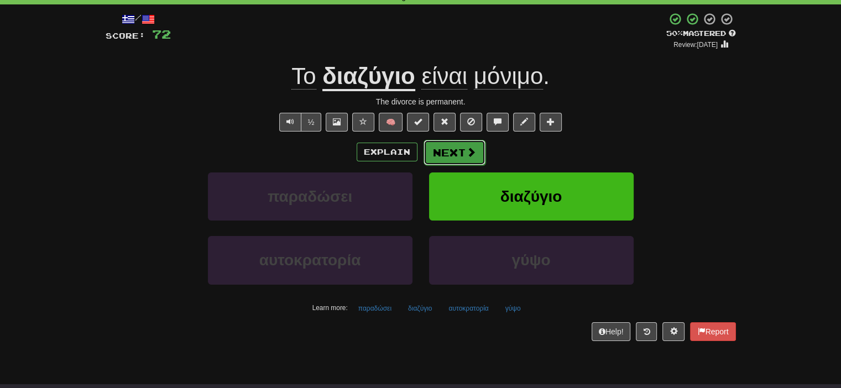
click at [454, 147] on button "Next" at bounding box center [455, 152] width 62 height 25
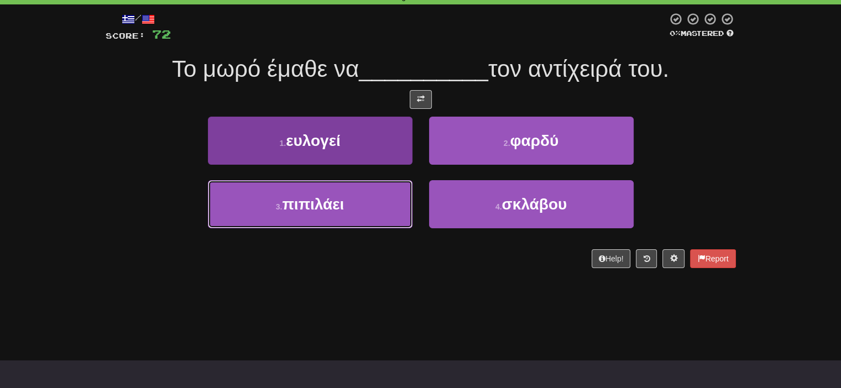
click at [344, 206] on span "πιπιλάει" at bounding box center [313, 204] width 62 height 17
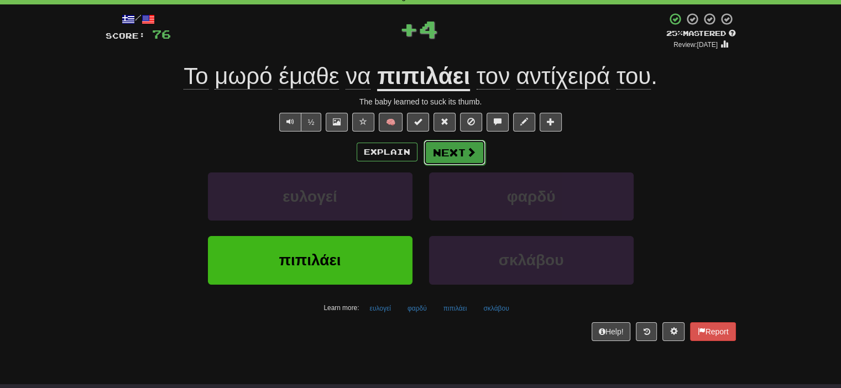
click at [467, 158] on button "Next" at bounding box center [455, 152] width 62 height 25
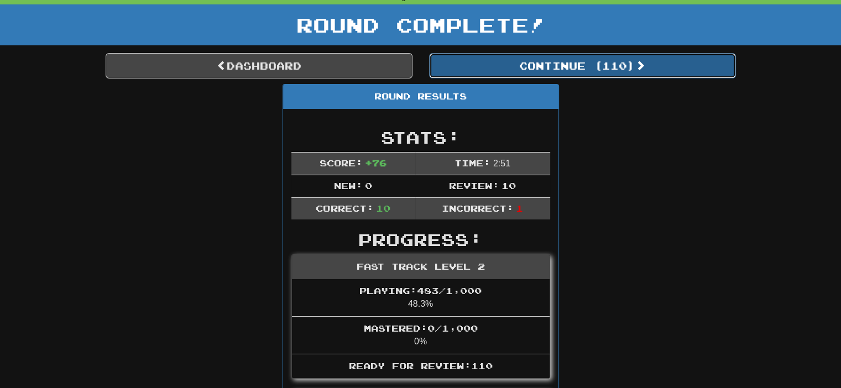
click at [534, 60] on button "Continue ( 110 )" at bounding box center [582, 65] width 307 height 25
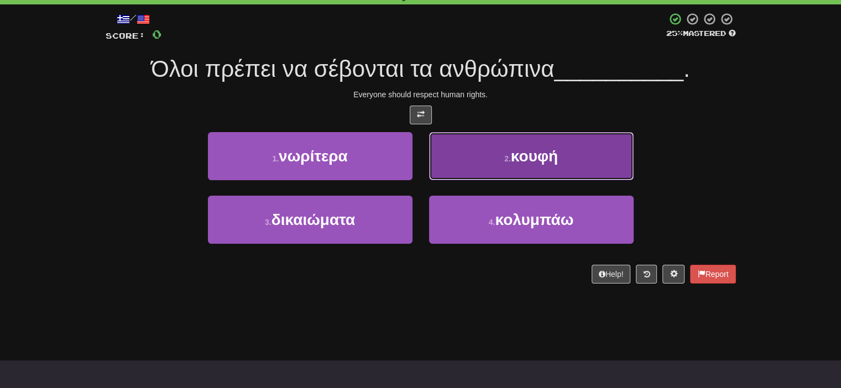
click at [520, 158] on span "κουφή" at bounding box center [534, 156] width 47 height 17
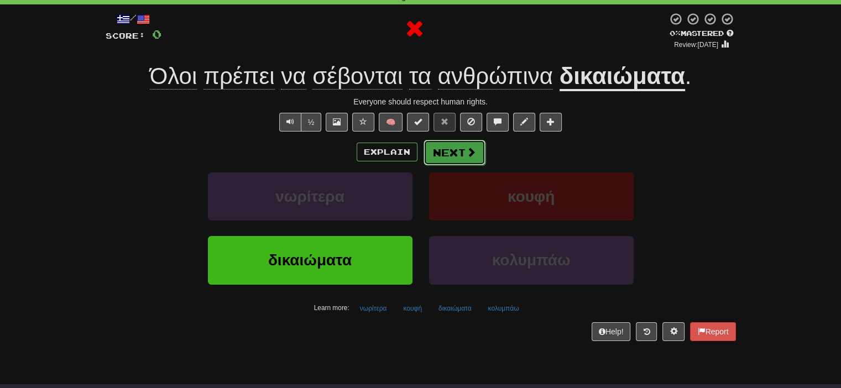
click at [442, 149] on button "Next" at bounding box center [455, 152] width 62 height 25
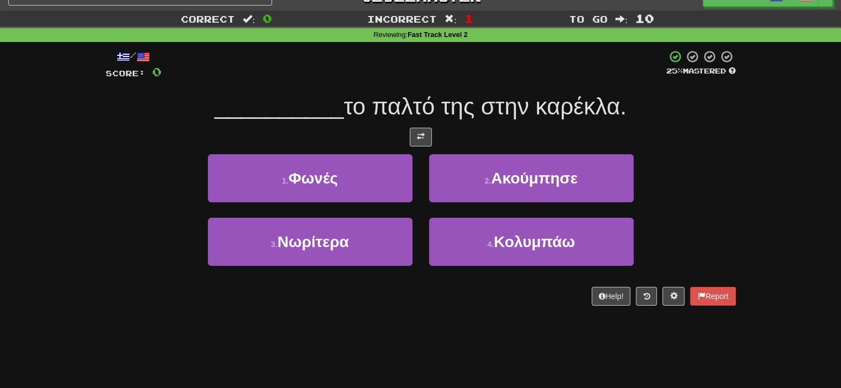
scroll to position [0, 0]
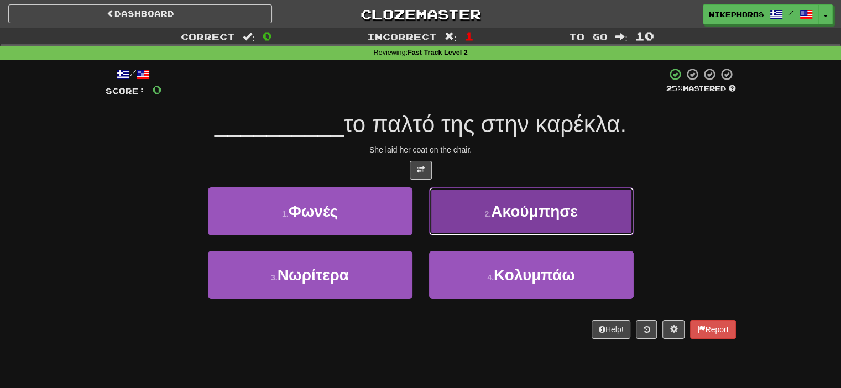
click at [534, 213] on span "Ακούμπησε" at bounding box center [534, 211] width 86 height 17
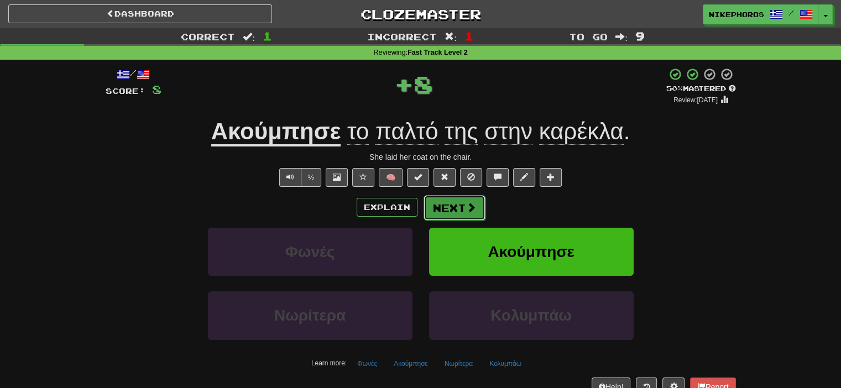
click at [467, 212] on span at bounding box center [471, 207] width 10 height 10
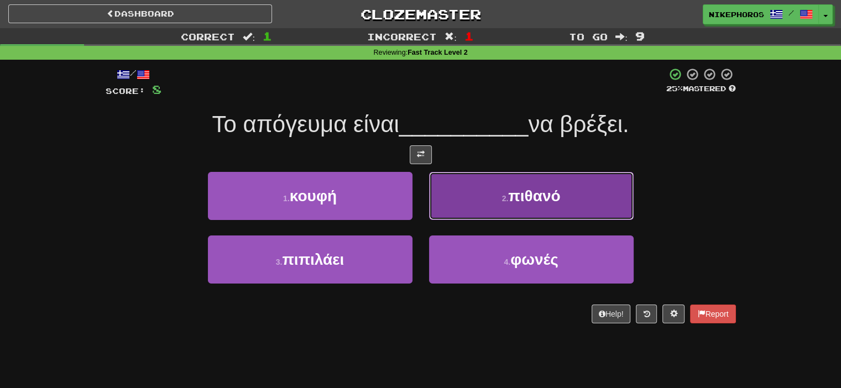
click at [486, 199] on button "2 . πιθανό" at bounding box center [531, 196] width 205 height 48
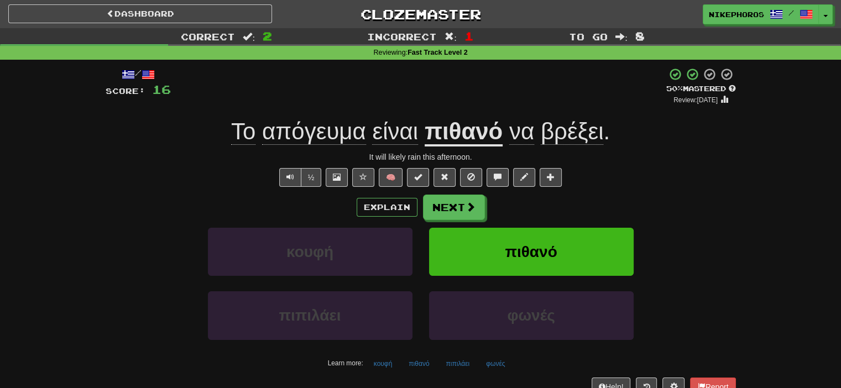
click at [354, 140] on span "απόγευμα" at bounding box center [314, 131] width 104 height 27
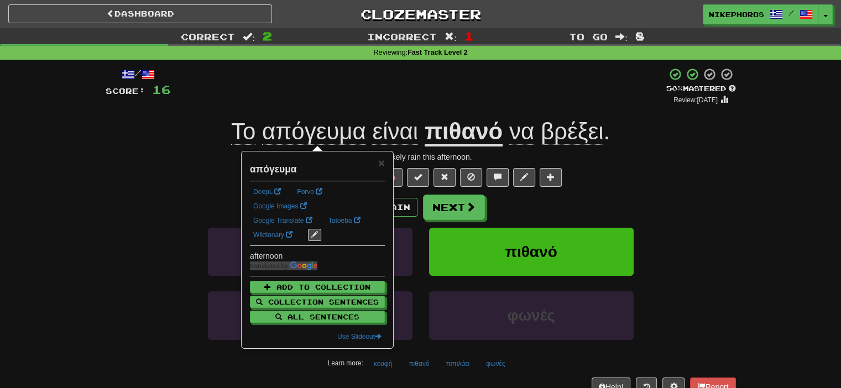
click at [713, 229] on div "κουφή πιθανό" at bounding box center [421, 260] width 664 height 64
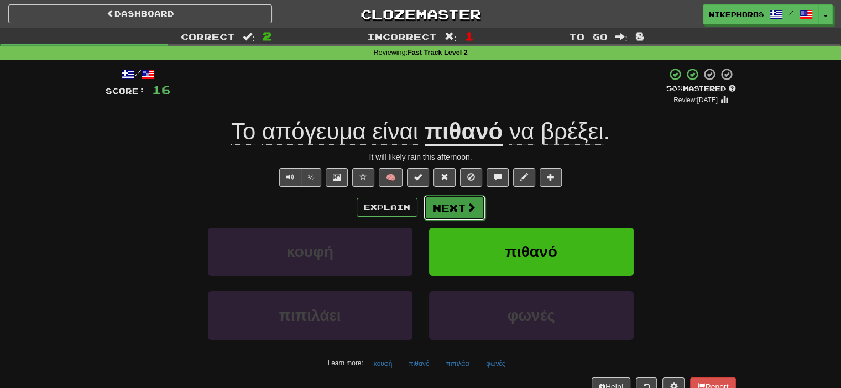
click at [476, 217] on button "Next" at bounding box center [455, 207] width 62 height 25
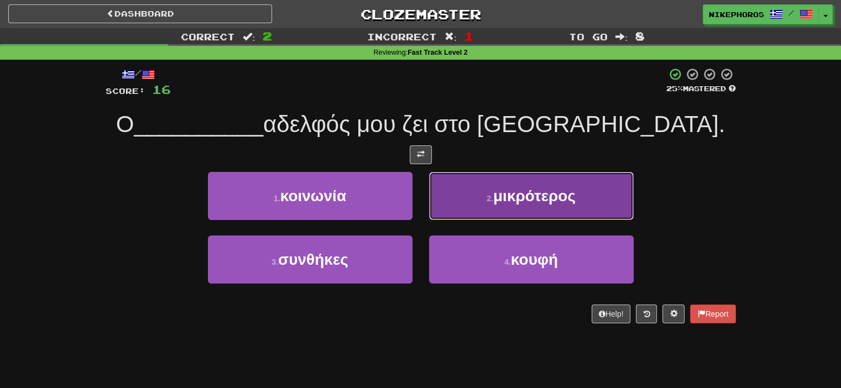
click at [475, 207] on button "2 . μικρότερος" at bounding box center [531, 196] width 205 height 48
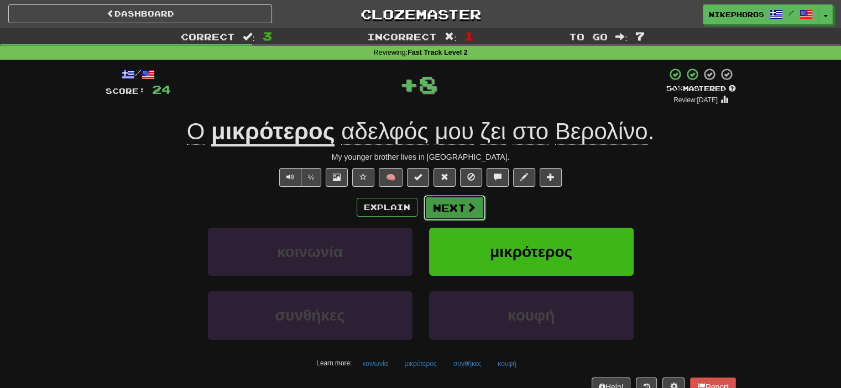
click at [469, 208] on span at bounding box center [471, 207] width 10 height 10
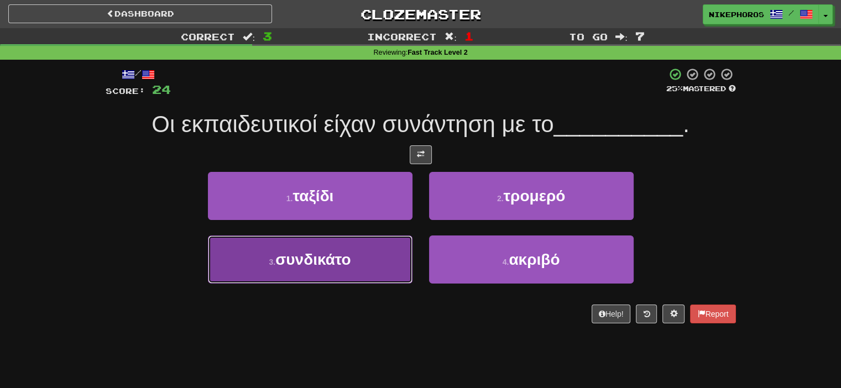
click at [385, 259] on button "3 . συνδικάτο" at bounding box center [310, 260] width 205 height 48
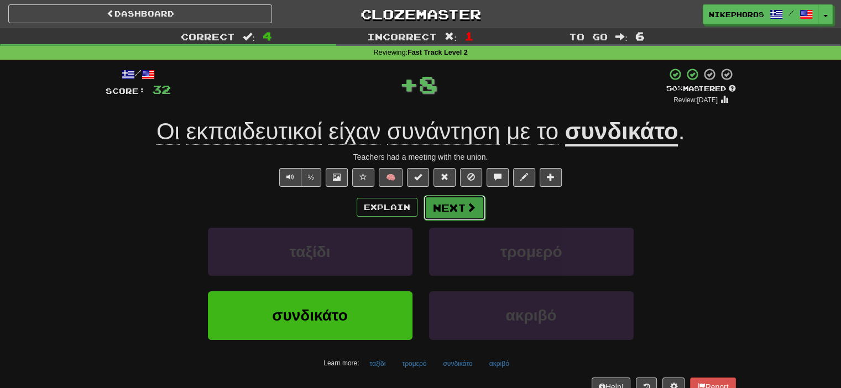
click at [433, 213] on button "Next" at bounding box center [455, 207] width 62 height 25
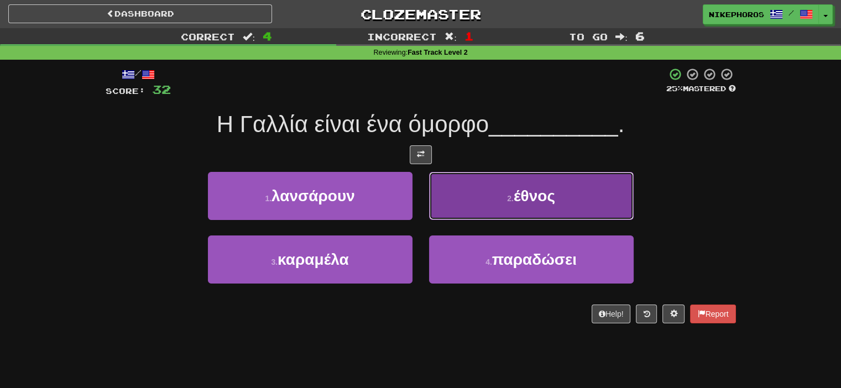
click at [487, 210] on button "2 . έθνος" at bounding box center [531, 196] width 205 height 48
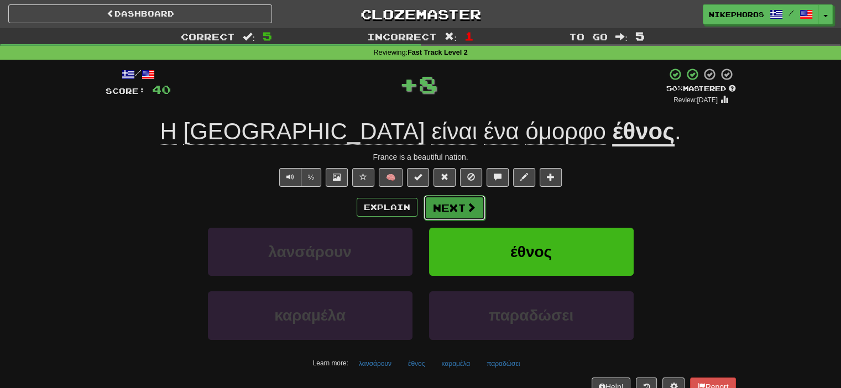
click at [467, 213] on button "Next" at bounding box center [455, 207] width 62 height 25
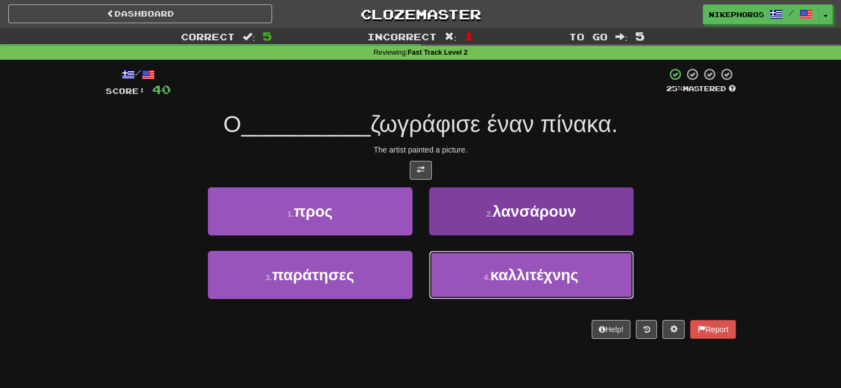
click at [548, 269] on span "καλλιτέχνης" at bounding box center [534, 275] width 88 height 17
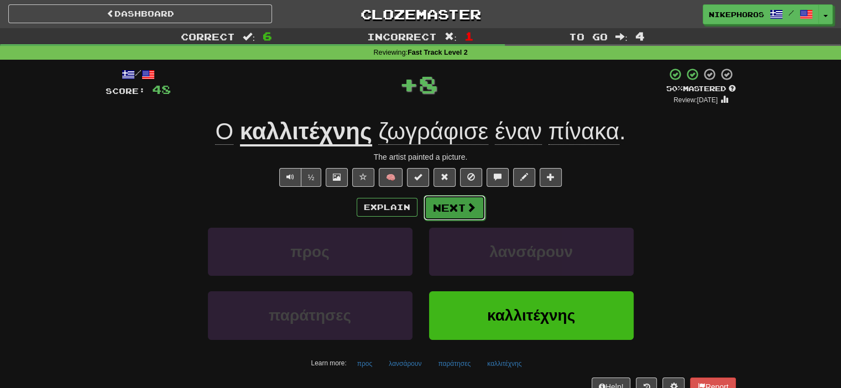
click at [470, 210] on span at bounding box center [471, 207] width 10 height 10
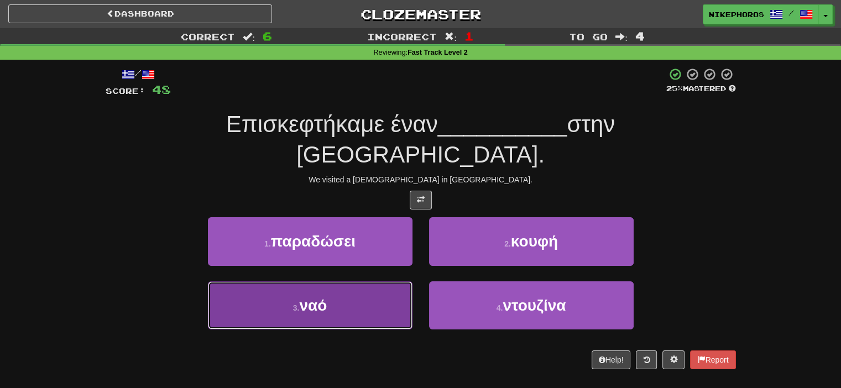
click at [378, 286] on button "3 . ναό" at bounding box center [310, 305] width 205 height 48
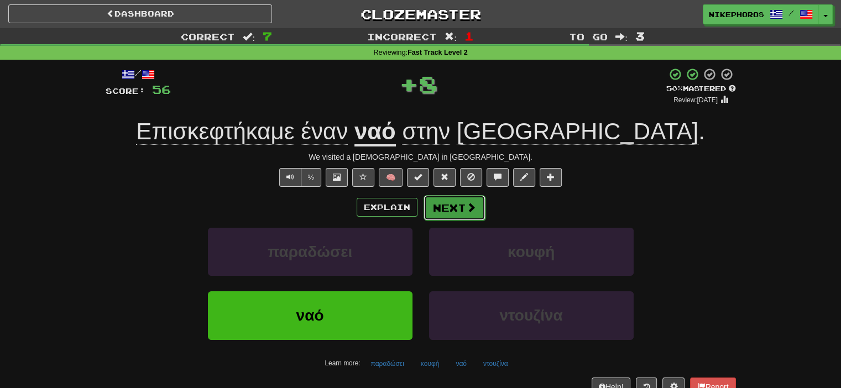
click at [445, 199] on button "Next" at bounding box center [455, 207] width 62 height 25
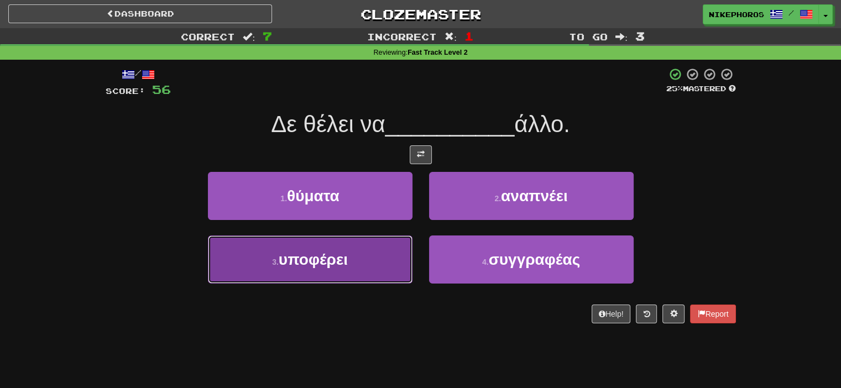
click at [386, 254] on button "3 . υποφέρει" at bounding box center [310, 260] width 205 height 48
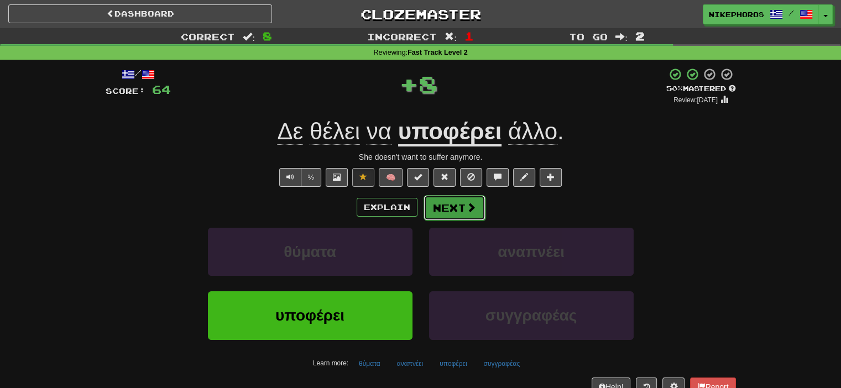
click at [440, 208] on button "Next" at bounding box center [455, 207] width 62 height 25
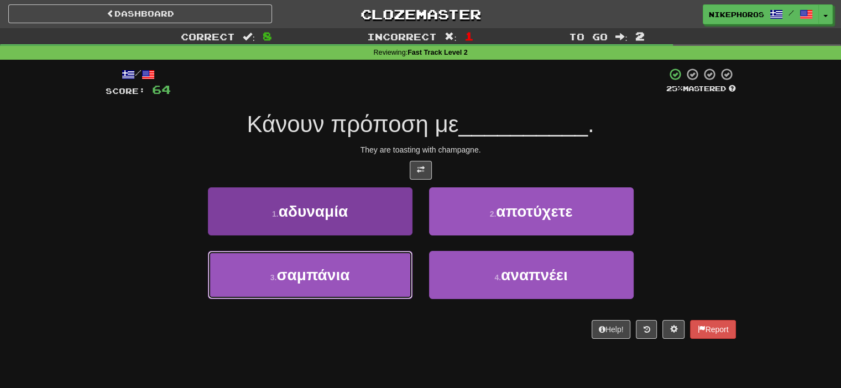
click at [373, 273] on button "3 . σαμπάνια" at bounding box center [310, 275] width 205 height 48
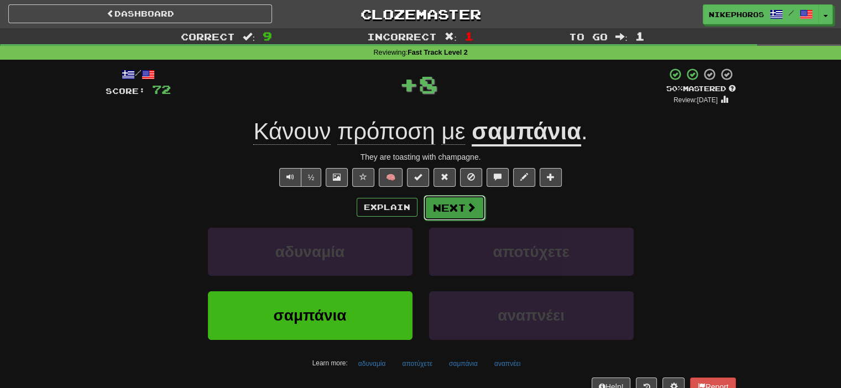
click at [442, 203] on button "Next" at bounding box center [455, 207] width 62 height 25
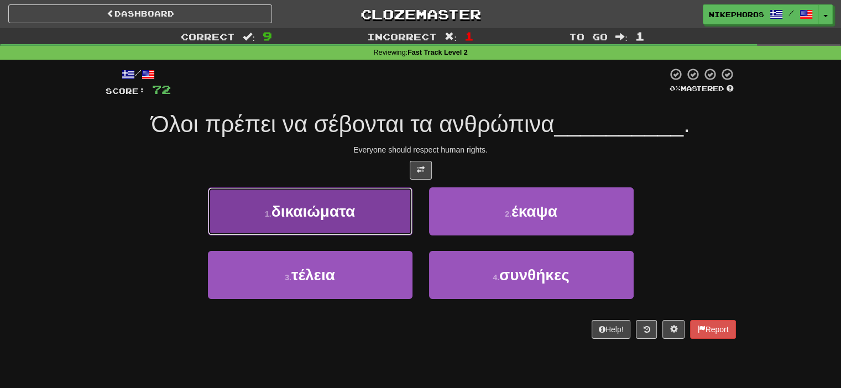
click at [389, 207] on button "1 . δικαιώματα" at bounding box center [310, 211] width 205 height 48
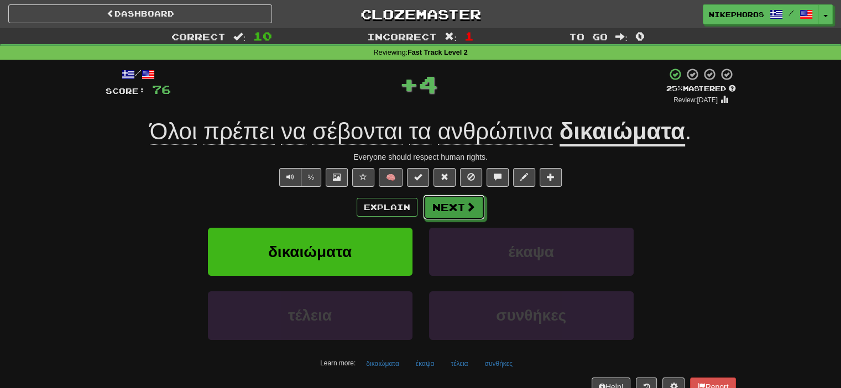
click at [468, 204] on span at bounding box center [471, 207] width 10 height 10
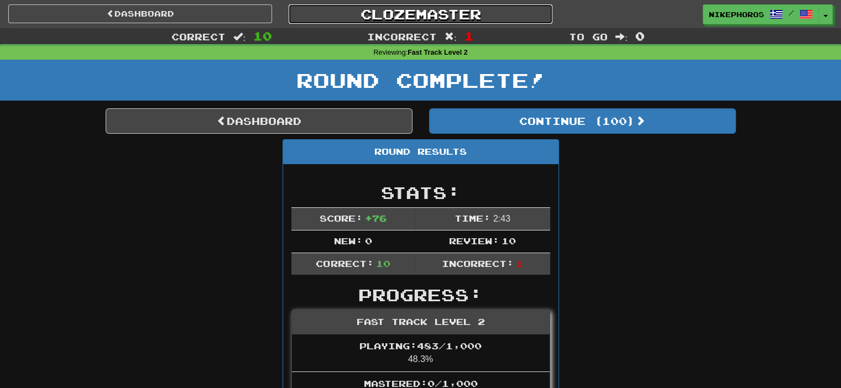
click at [438, 22] on link "Clozemaster" at bounding box center [421, 13] width 264 height 19
